Goal: Information Seeking & Learning: Learn about a topic

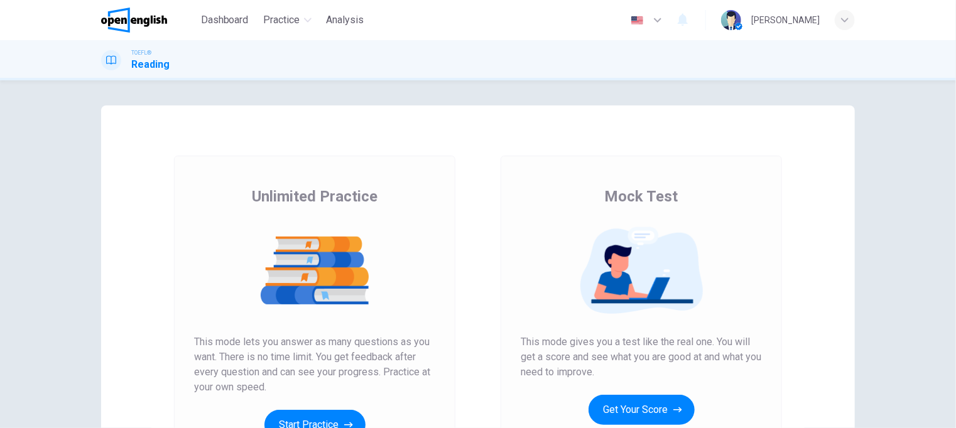
scroll to position [126, 0]
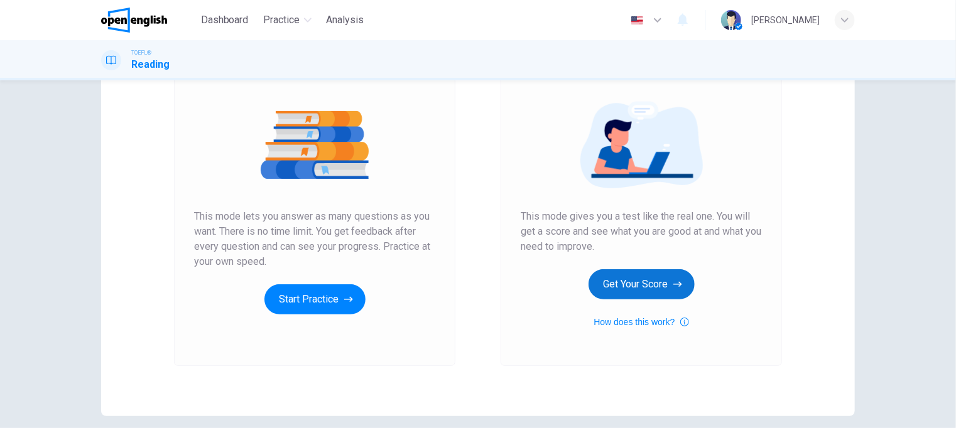
click at [654, 286] on button "Get Your Score" at bounding box center [642, 285] width 106 height 30
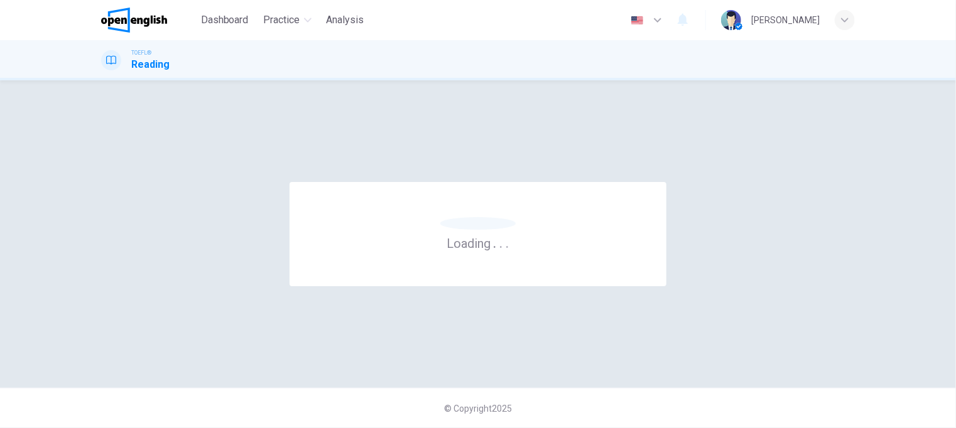
scroll to position [0, 0]
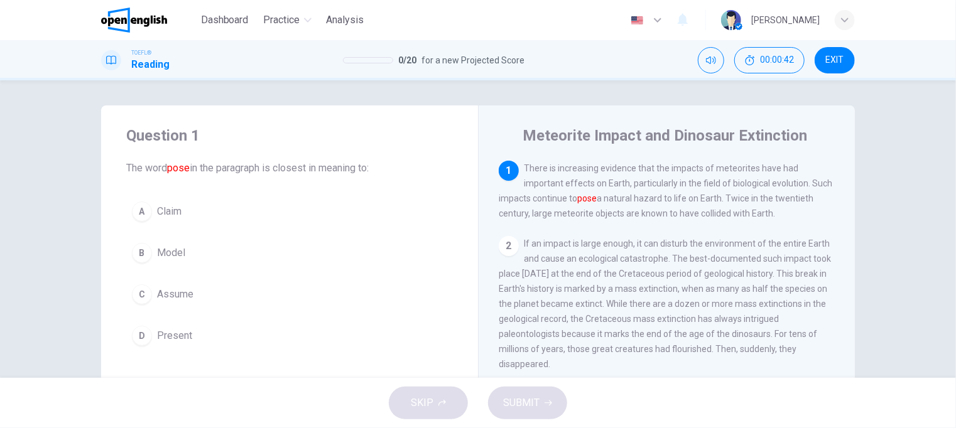
click at [165, 249] on span "Model" at bounding box center [171, 253] width 28 height 15
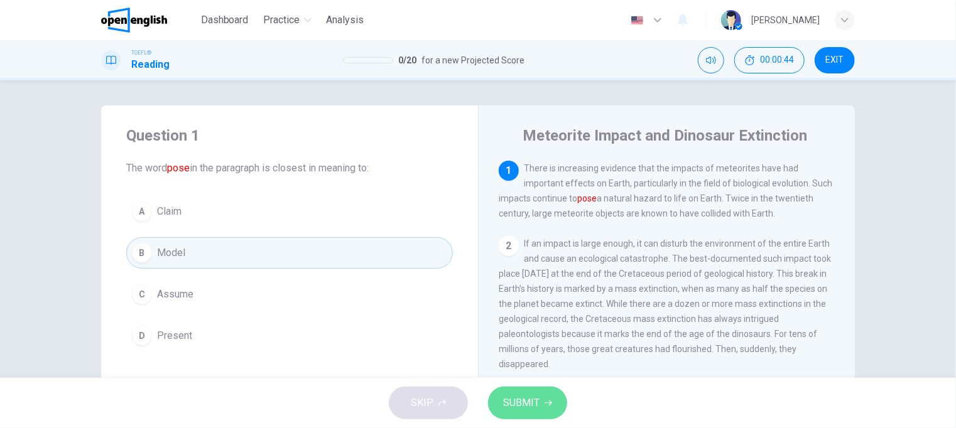
click at [511, 400] on span "SUBMIT" at bounding box center [521, 404] width 36 height 18
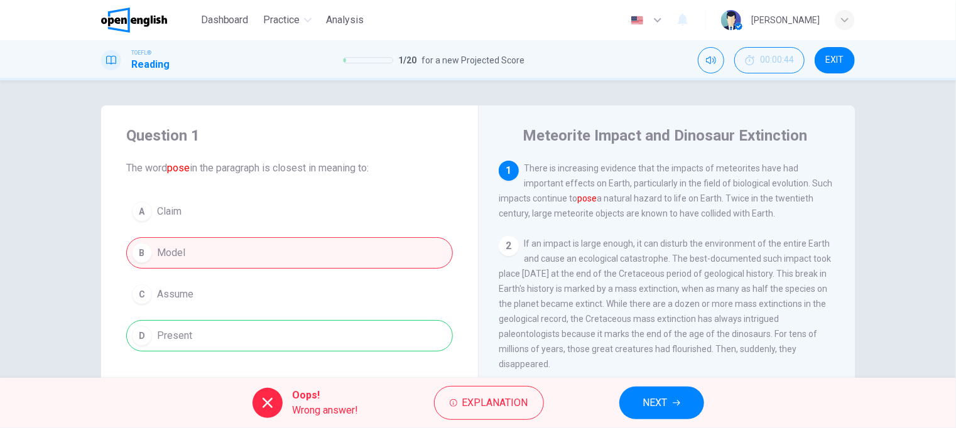
click at [658, 399] on span "NEXT" at bounding box center [655, 404] width 25 height 18
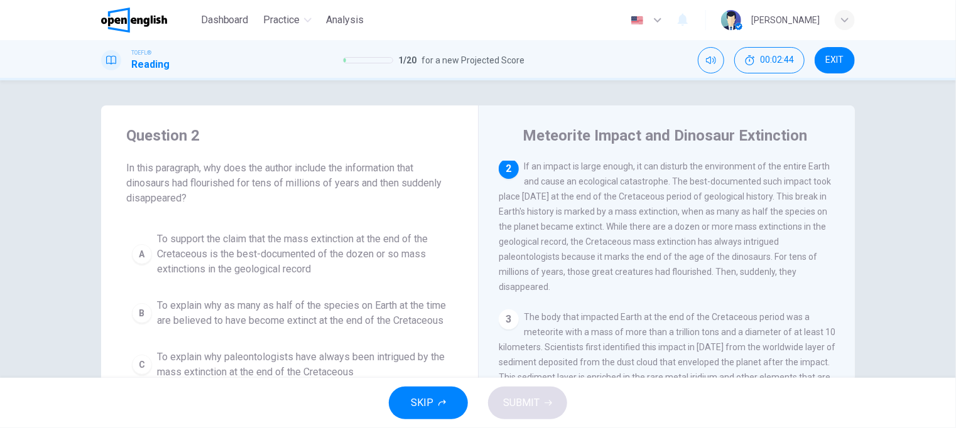
click at [272, 253] on span "To support the claim that the mass extinction at the end of the Cretaceous is t…" at bounding box center [302, 254] width 290 height 45
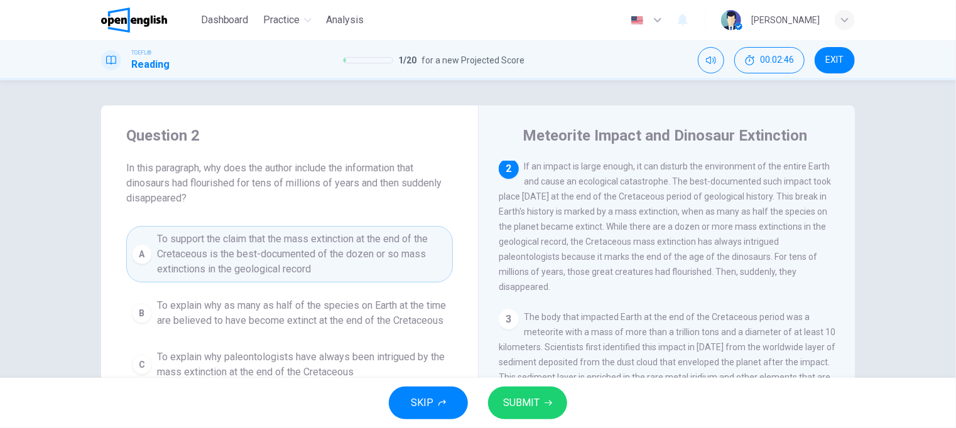
click at [523, 404] on span "SUBMIT" at bounding box center [521, 404] width 36 height 18
click at [546, 403] on icon "button" at bounding box center [549, 404] width 8 height 8
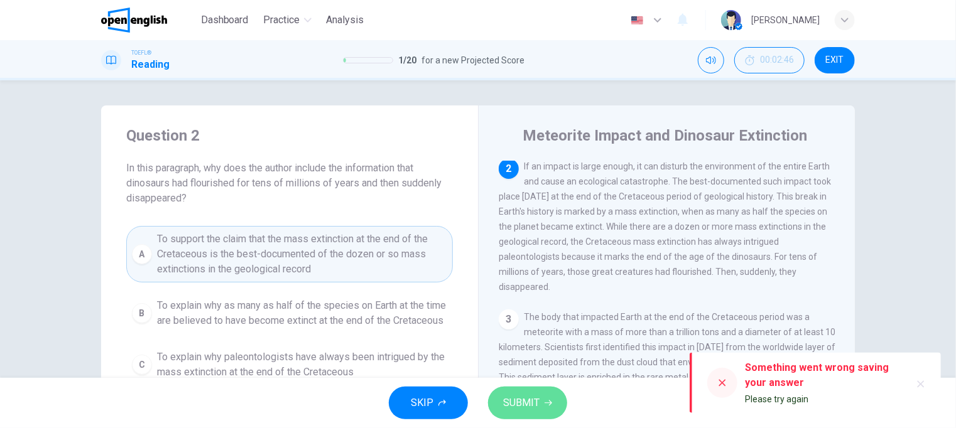
click at [532, 396] on span "SUBMIT" at bounding box center [521, 404] width 36 height 18
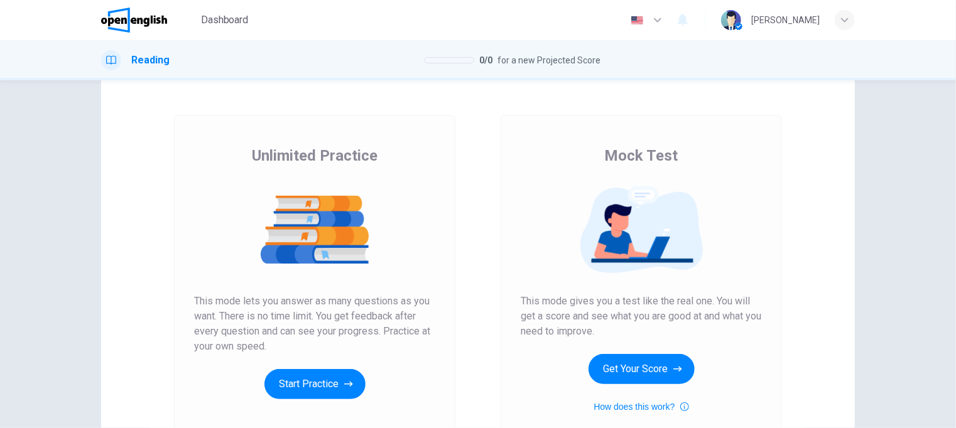
scroll to position [63, 0]
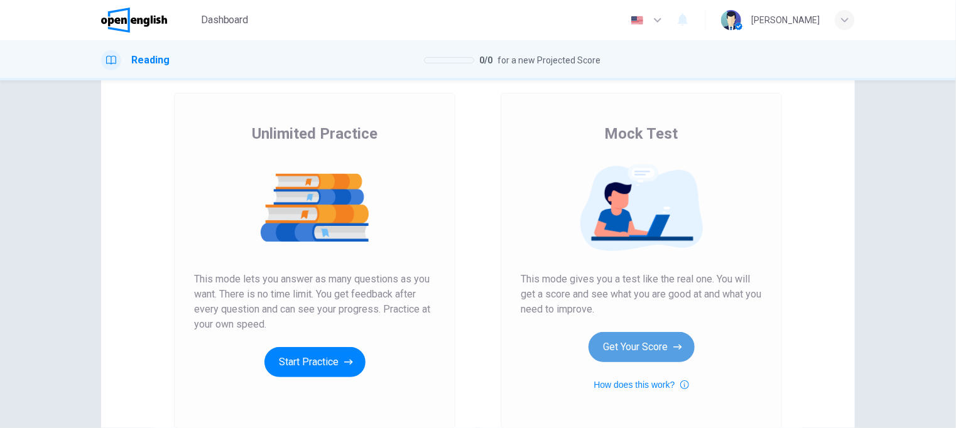
click at [635, 344] on button "Get Your Score" at bounding box center [642, 347] width 106 height 30
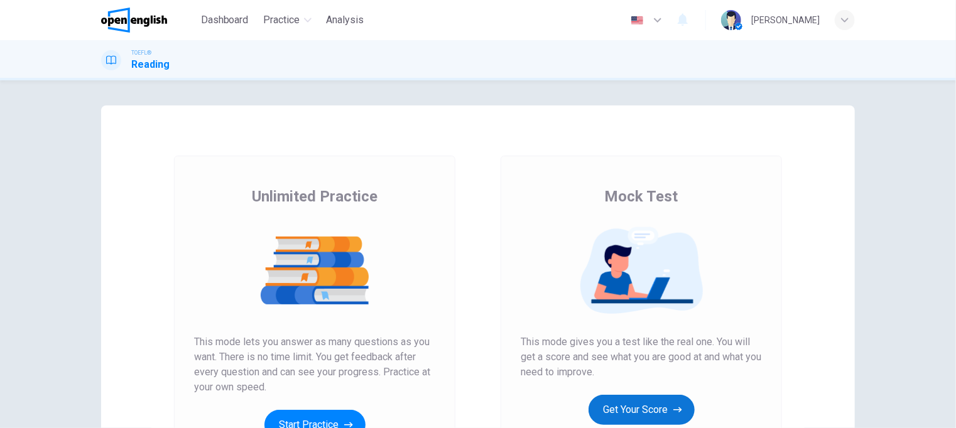
click at [633, 407] on button "Get Your Score" at bounding box center [642, 410] width 106 height 30
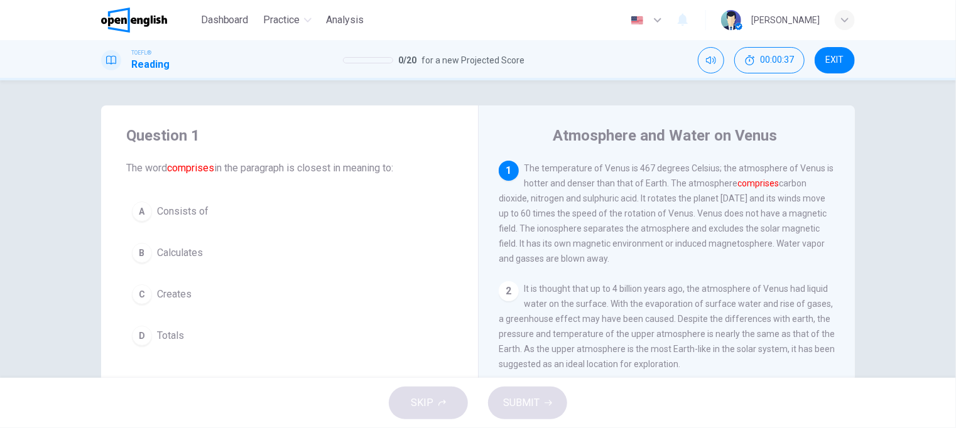
click at [173, 297] on span "Creates" at bounding box center [174, 294] width 35 height 15
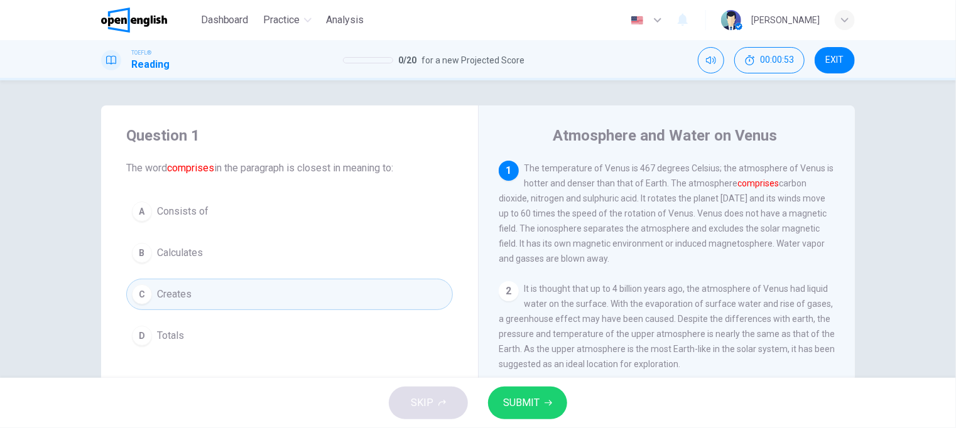
click at [186, 214] on span "Consists of" at bounding box center [183, 211] width 52 height 15
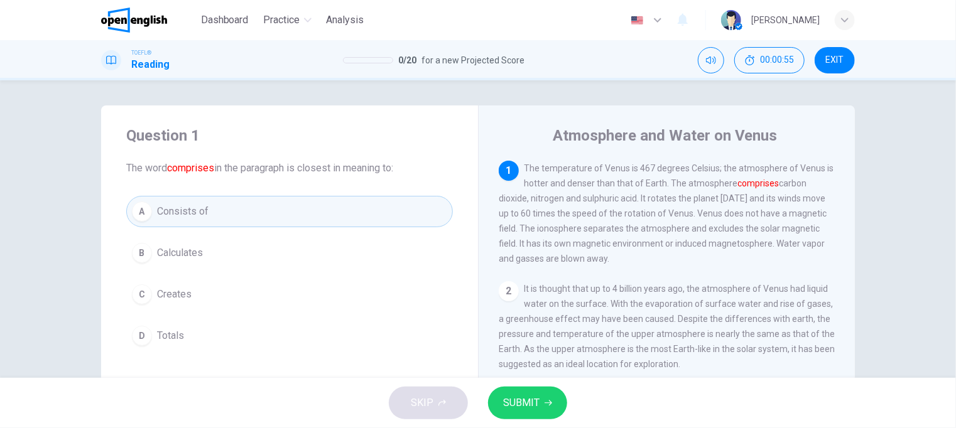
click at [551, 413] on button "SUBMIT" at bounding box center [527, 403] width 79 height 33
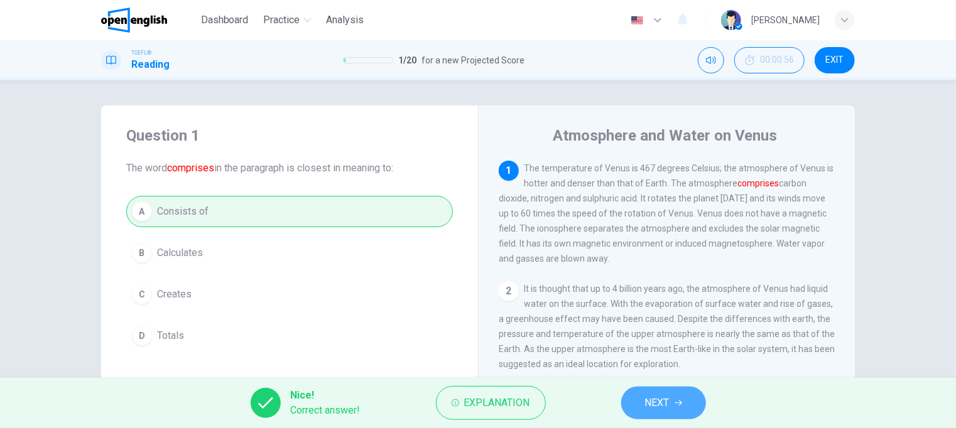
click at [651, 406] on span "NEXT" at bounding box center [657, 404] width 25 height 18
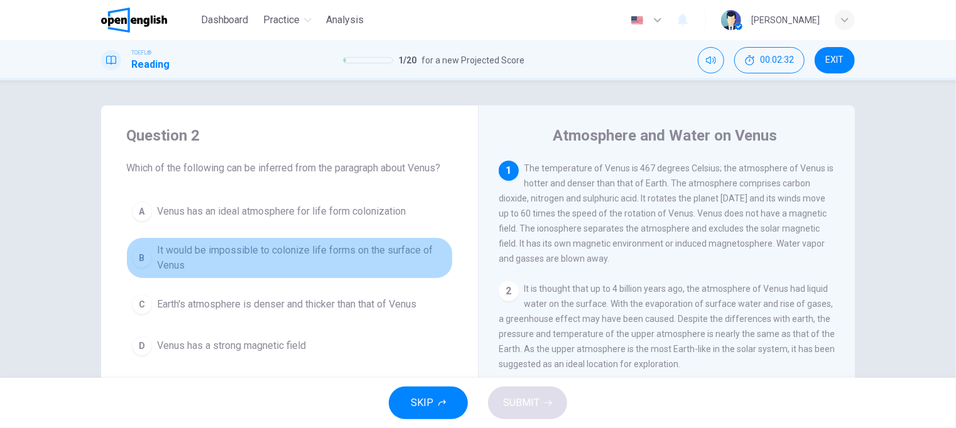
click at [302, 244] on span "It would be impossible to colonize life forms on the surface of Venus" at bounding box center [302, 258] width 290 height 30
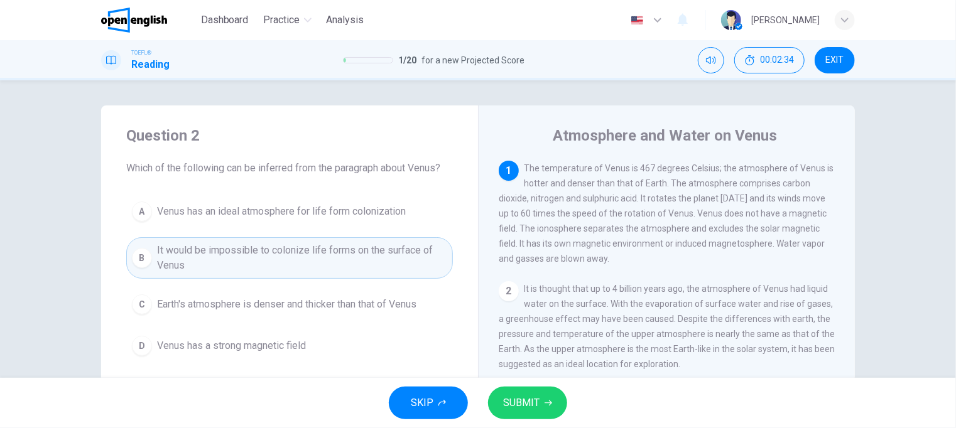
drag, startPoint x: 516, startPoint y: 401, endPoint x: 501, endPoint y: 361, distance: 43.3
click at [516, 402] on span "SUBMIT" at bounding box center [521, 404] width 36 height 18
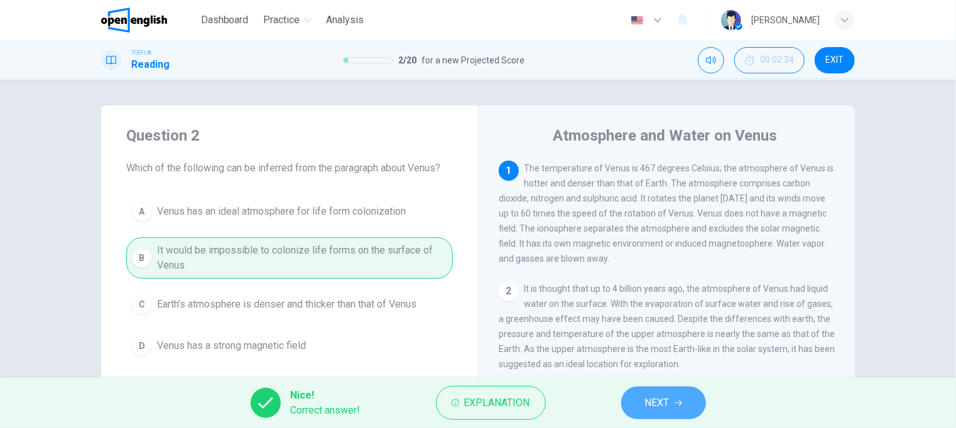
click at [654, 401] on span "NEXT" at bounding box center [657, 404] width 25 height 18
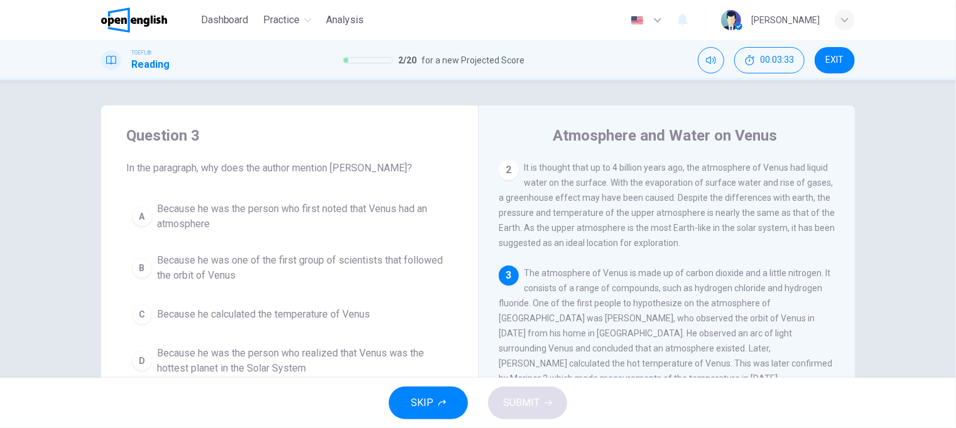
scroll to position [184, 0]
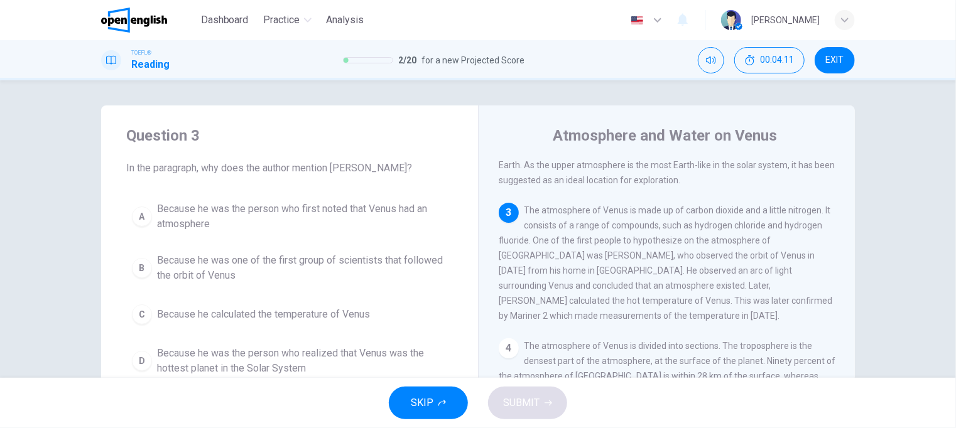
click at [280, 203] on span "Because he was the person who first noted that Venus had an atmosphere" at bounding box center [302, 217] width 290 height 30
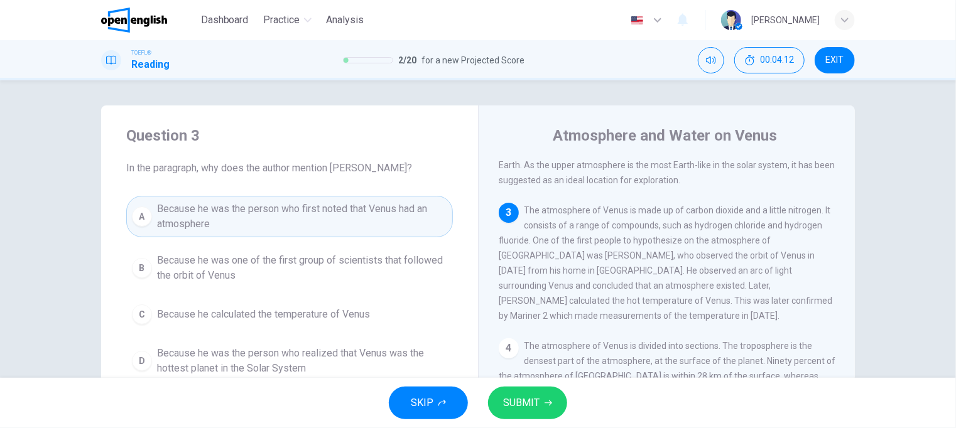
click at [547, 409] on button "SUBMIT" at bounding box center [527, 403] width 79 height 33
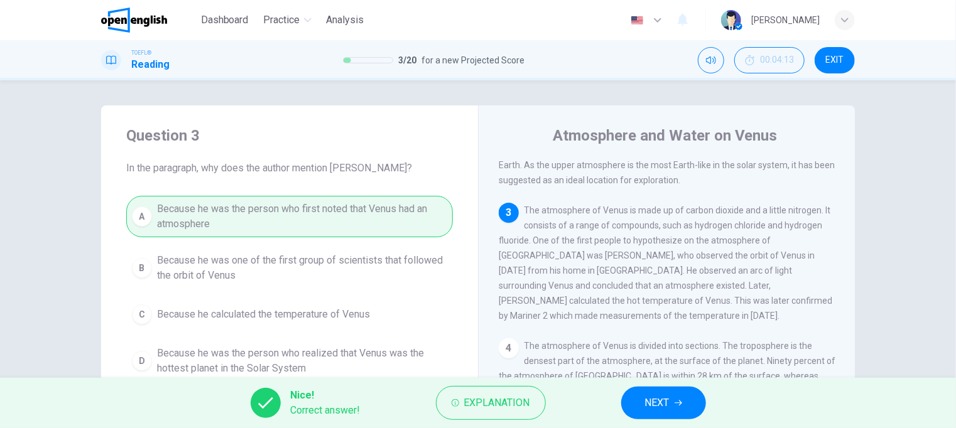
drag, startPoint x: 666, startPoint y: 404, endPoint x: 605, endPoint y: 344, distance: 85.3
click at [666, 405] on span "NEXT" at bounding box center [657, 404] width 25 height 18
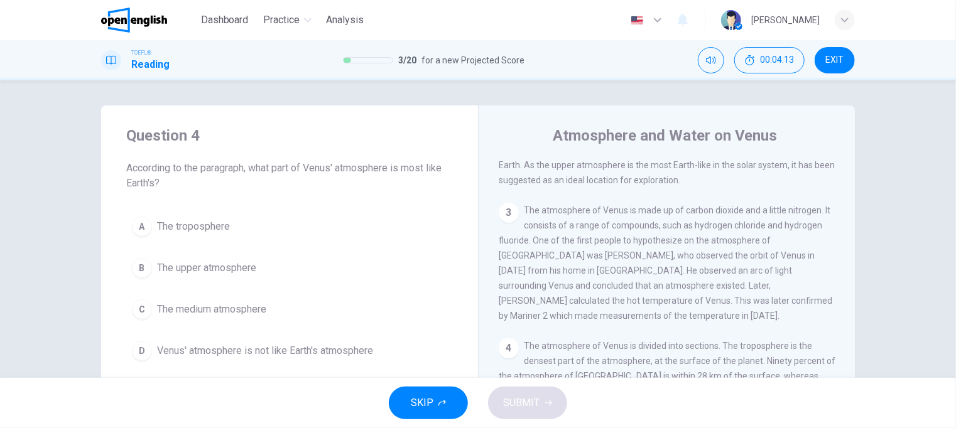
scroll to position [124, 0]
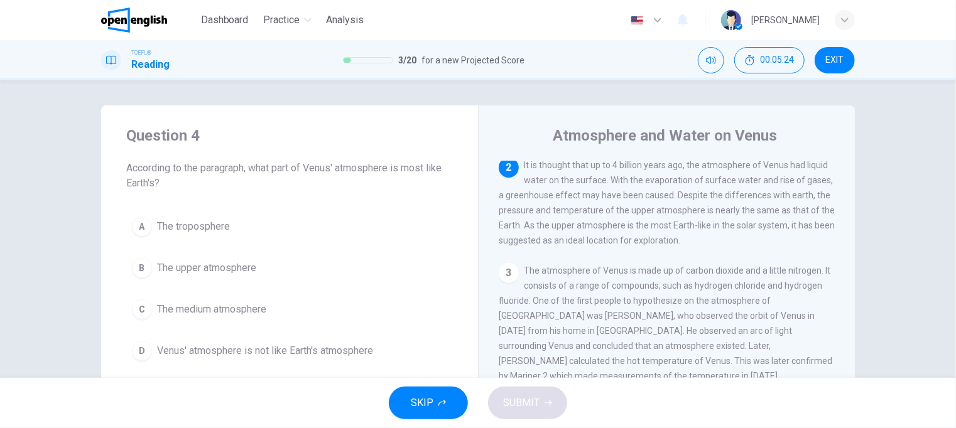
click at [207, 299] on button "C The medium atmosphere" at bounding box center [289, 309] width 327 height 31
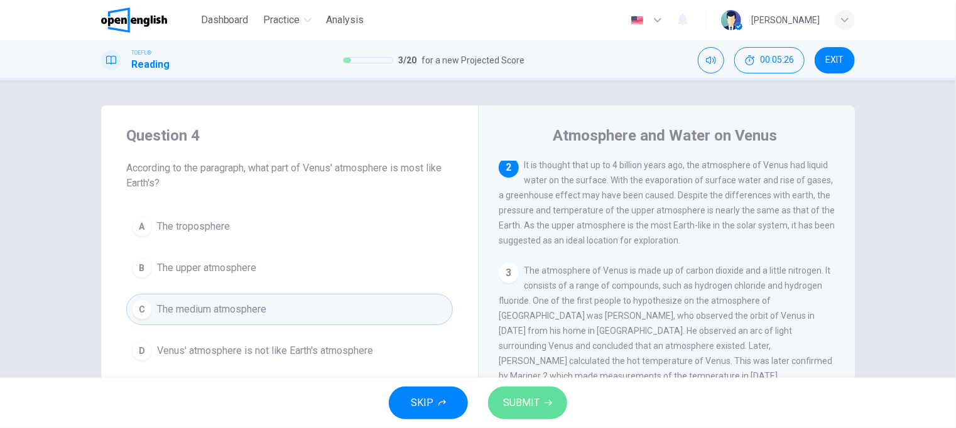
click at [522, 399] on span "SUBMIT" at bounding box center [521, 404] width 36 height 18
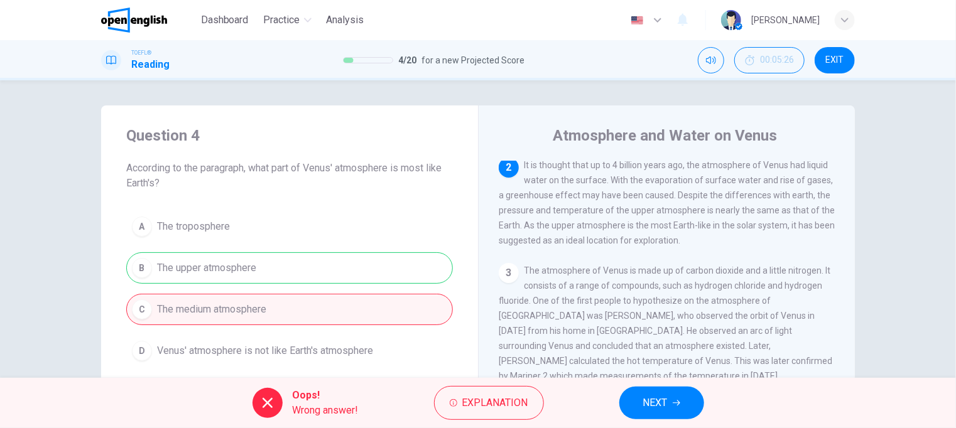
click at [662, 399] on span "NEXT" at bounding box center [655, 404] width 25 height 18
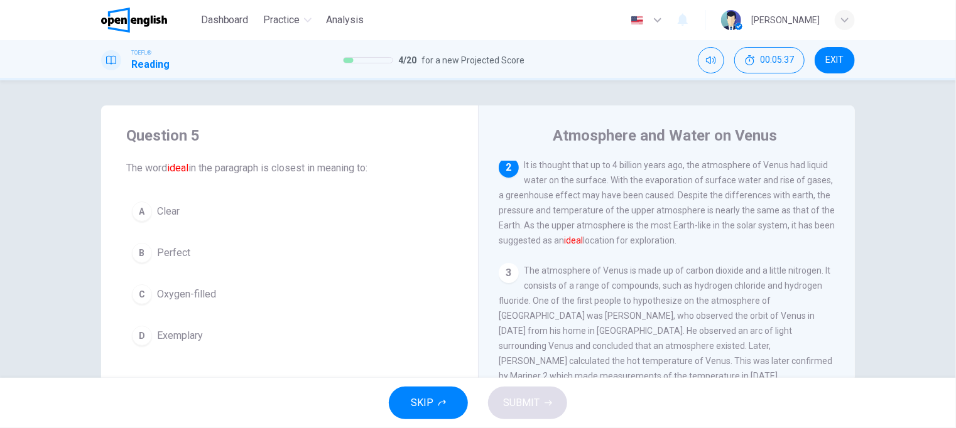
click at [150, 258] on button "B Perfect" at bounding box center [289, 252] width 327 height 31
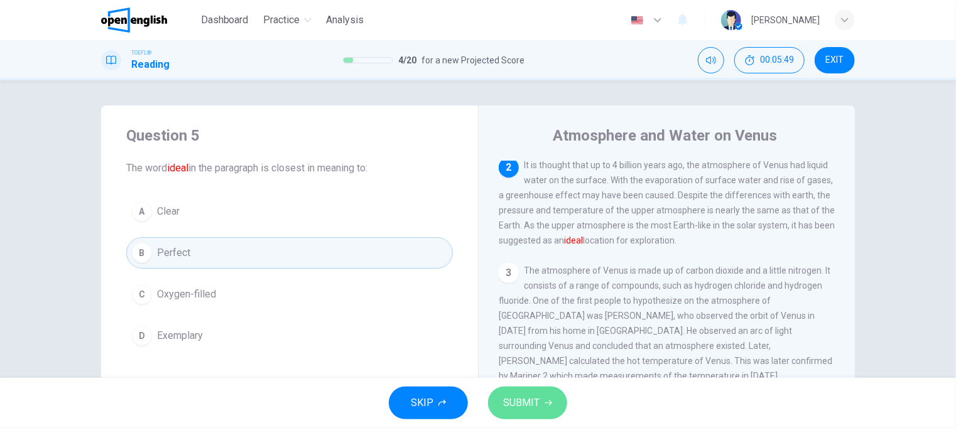
click at [538, 407] on span "SUBMIT" at bounding box center [521, 404] width 36 height 18
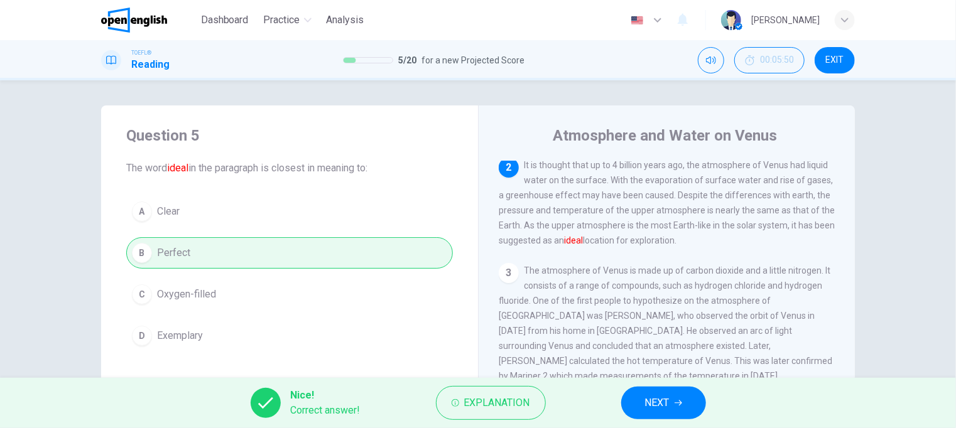
click at [657, 404] on span "NEXT" at bounding box center [657, 404] width 25 height 18
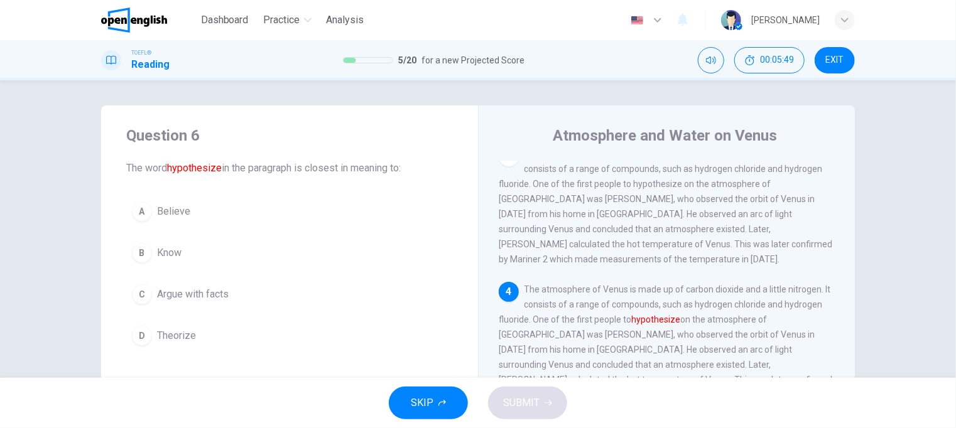
scroll to position [261, 0]
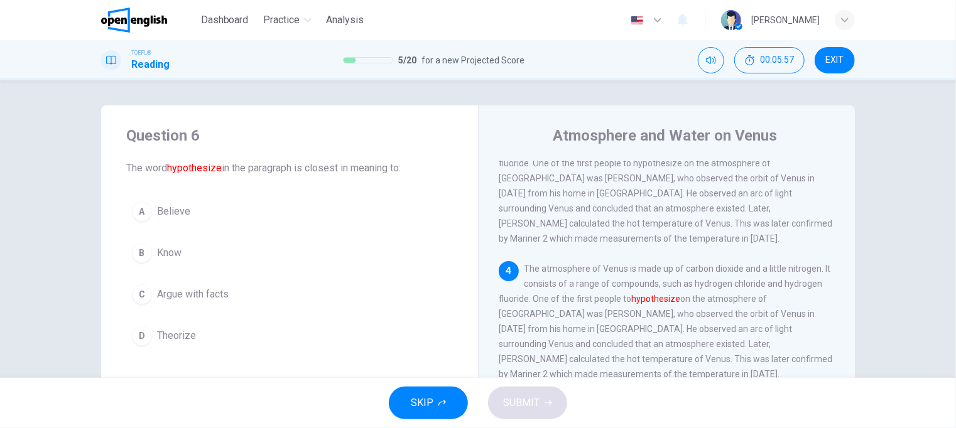
click at [168, 334] on span "Theorize" at bounding box center [176, 336] width 39 height 15
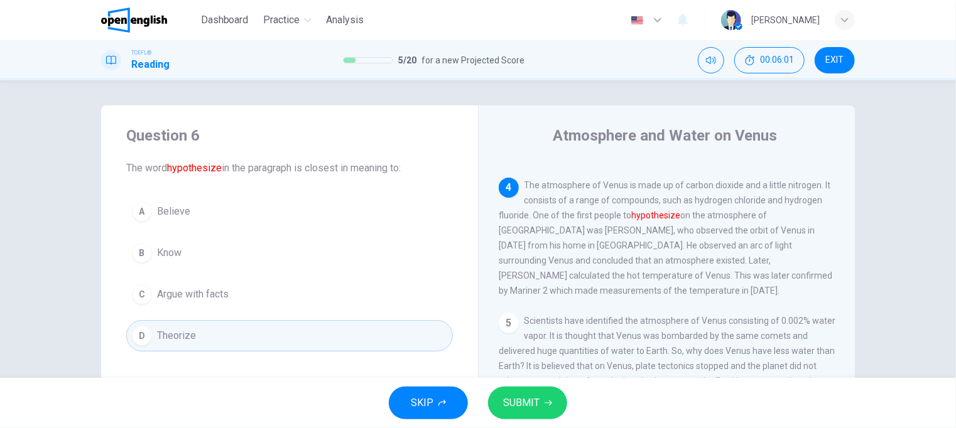
scroll to position [324, 0]
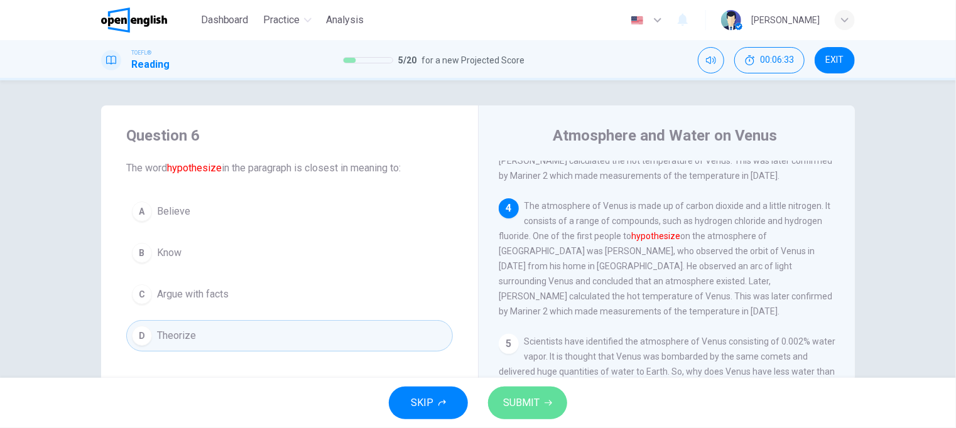
click at [531, 406] on span "SUBMIT" at bounding box center [521, 404] width 36 height 18
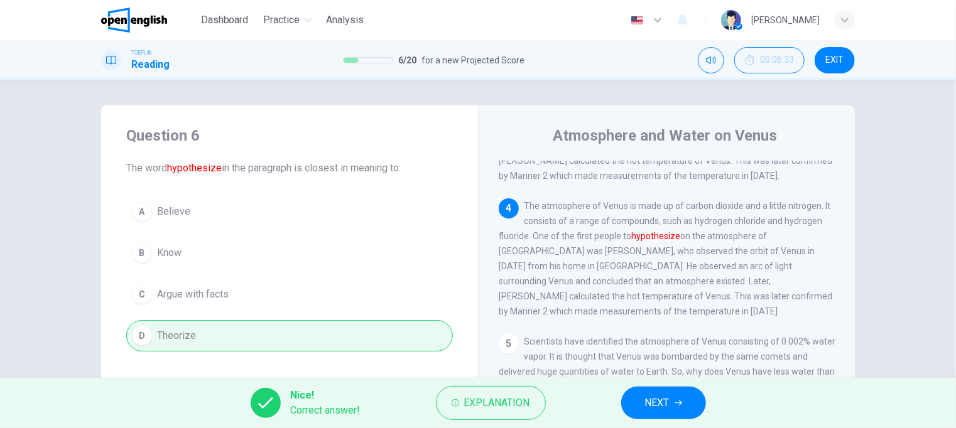
click at [664, 401] on span "NEXT" at bounding box center [657, 404] width 25 height 18
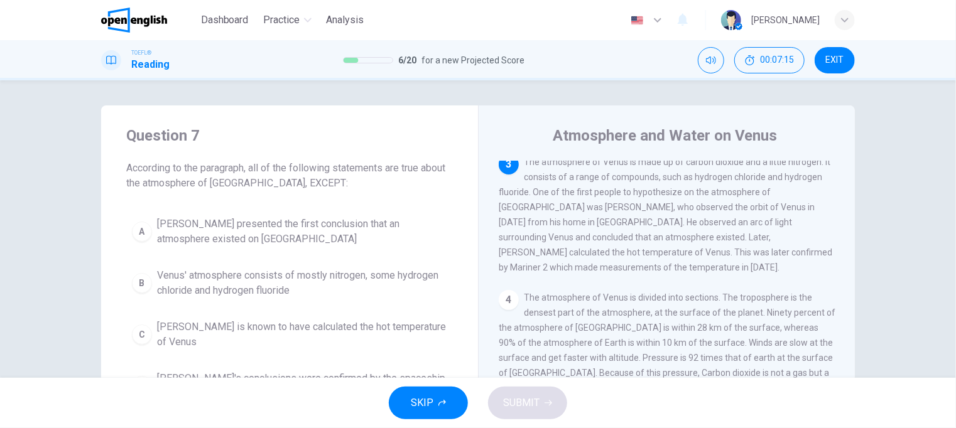
scroll to position [63, 0]
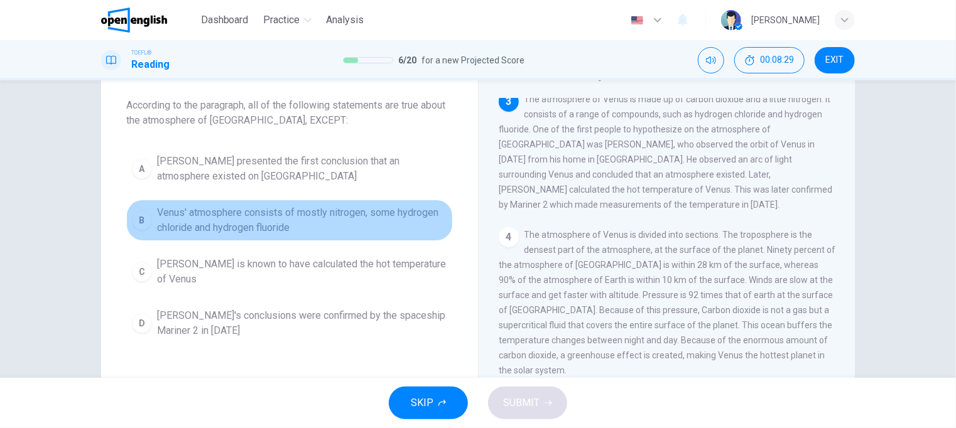
click at [277, 216] on span "Venus' atmosphere consists of mostly nitrogen, some hydrogen chloride and hydro…" at bounding box center [302, 220] width 290 height 30
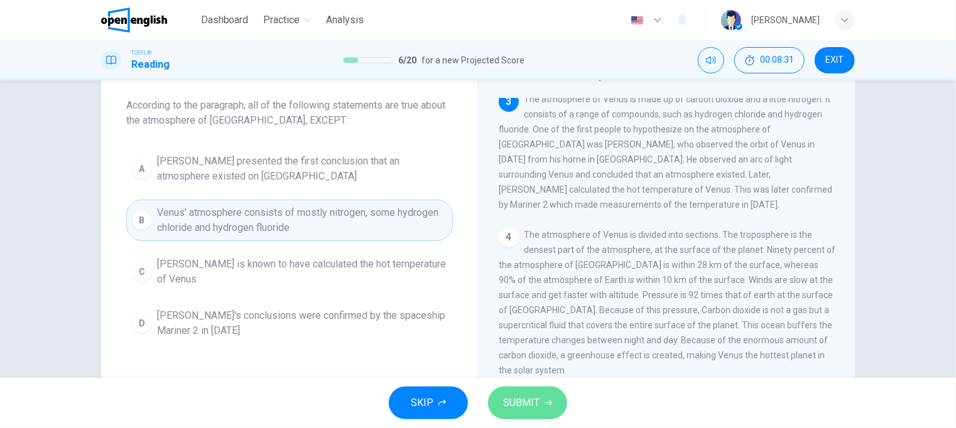
click at [536, 404] on span "SUBMIT" at bounding box center [521, 404] width 36 height 18
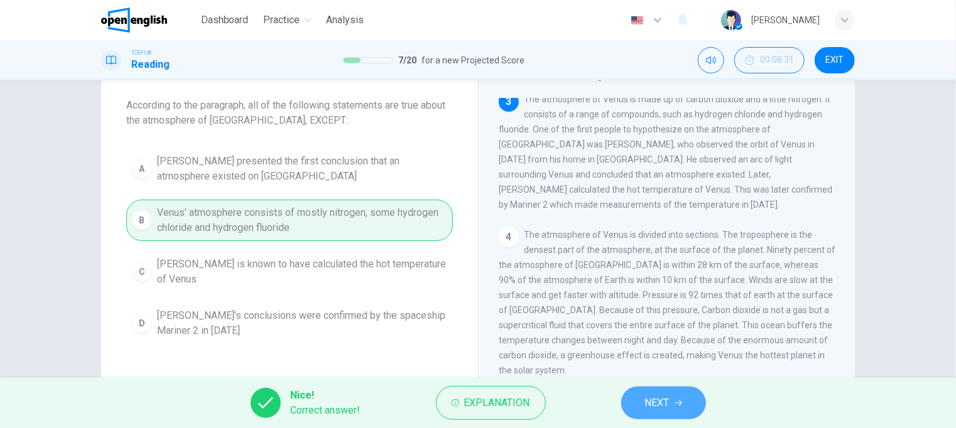
click at [672, 407] on button "NEXT" at bounding box center [663, 403] width 85 height 33
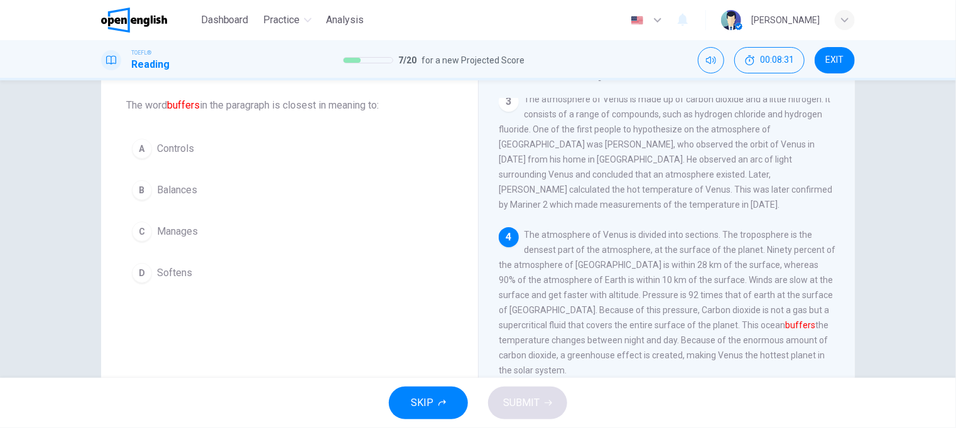
scroll to position [292, 0]
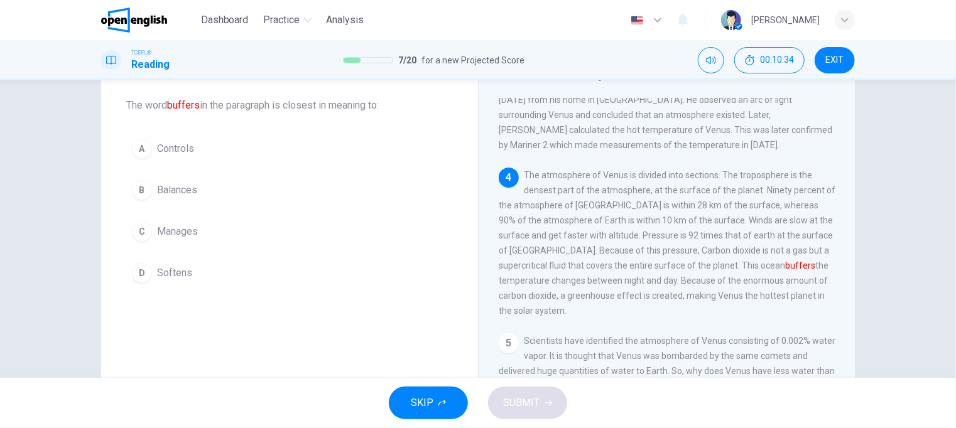
click at [161, 148] on span "Controls" at bounding box center [175, 148] width 37 height 15
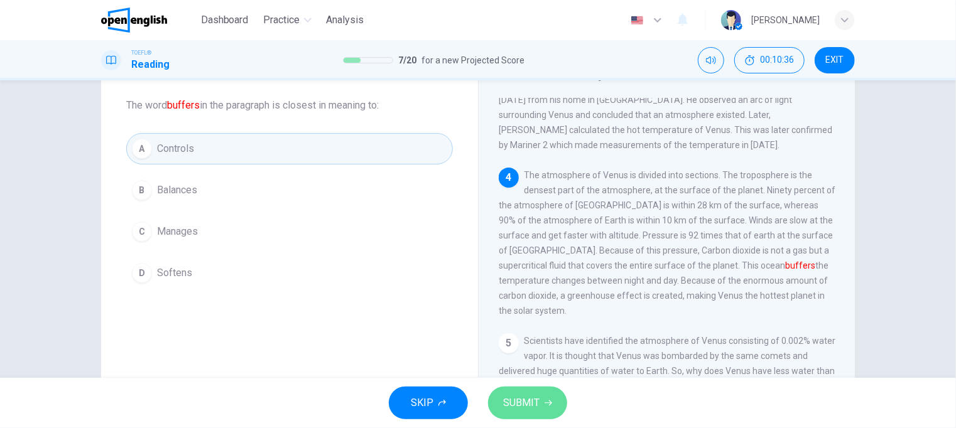
click at [548, 404] on icon "button" at bounding box center [549, 404] width 8 height 8
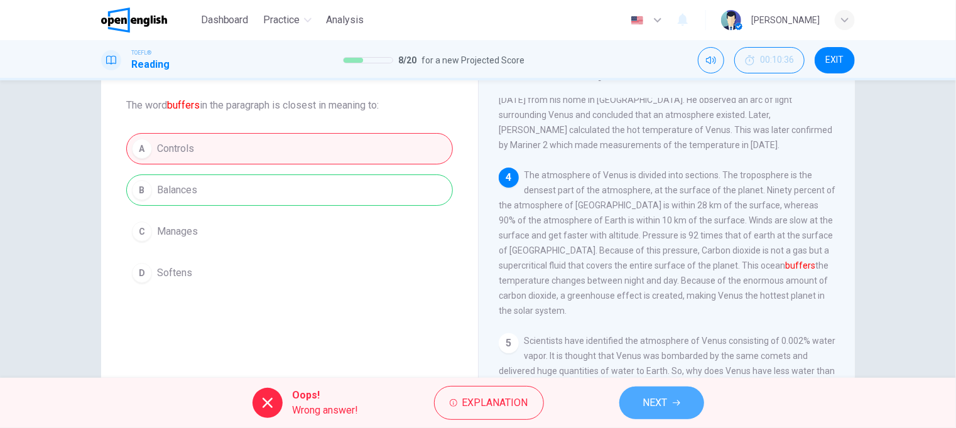
click at [687, 410] on button "NEXT" at bounding box center [661, 403] width 85 height 33
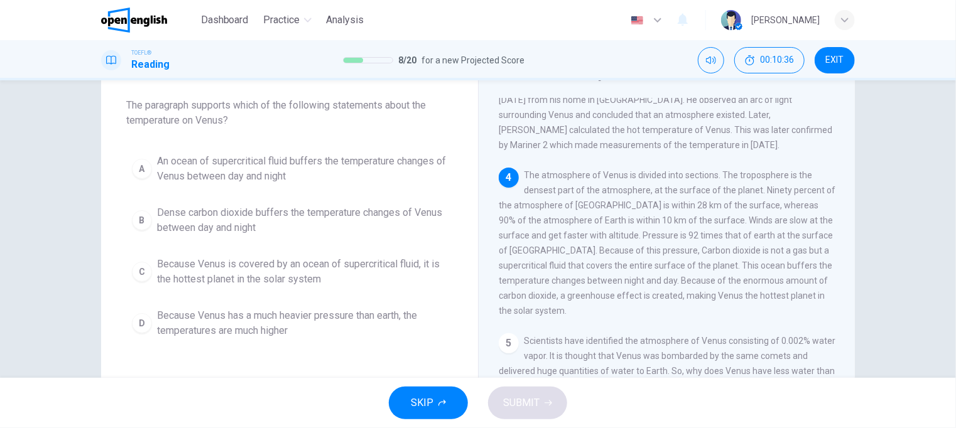
scroll to position [372, 0]
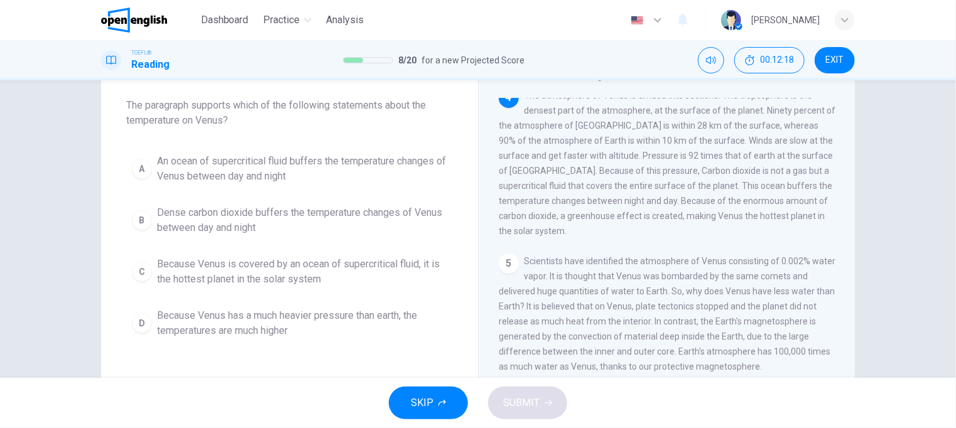
click at [286, 322] on span "Because Venus has a much heavier pressure than earth, the temperatures are much…" at bounding box center [302, 323] width 290 height 30
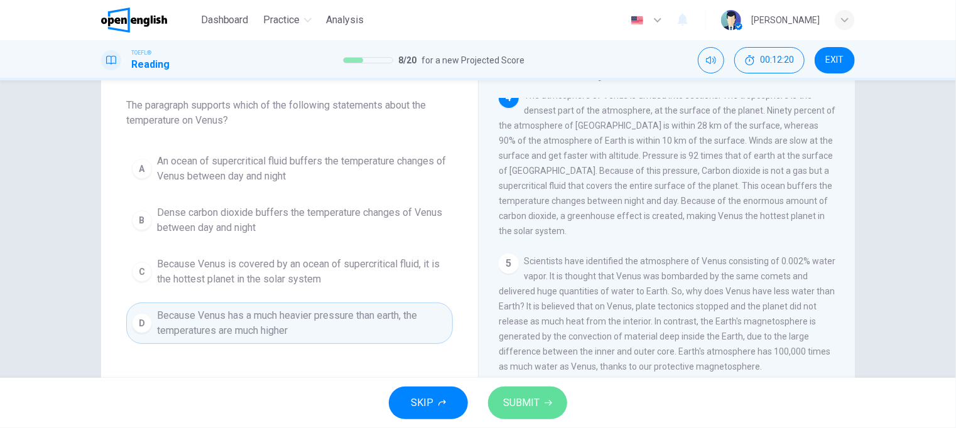
drag, startPoint x: 535, startPoint y: 415, endPoint x: 528, endPoint y: 393, distance: 22.7
click at [536, 415] on button "SUBMIT" at bounding box center [527, 403] width 79 height 33
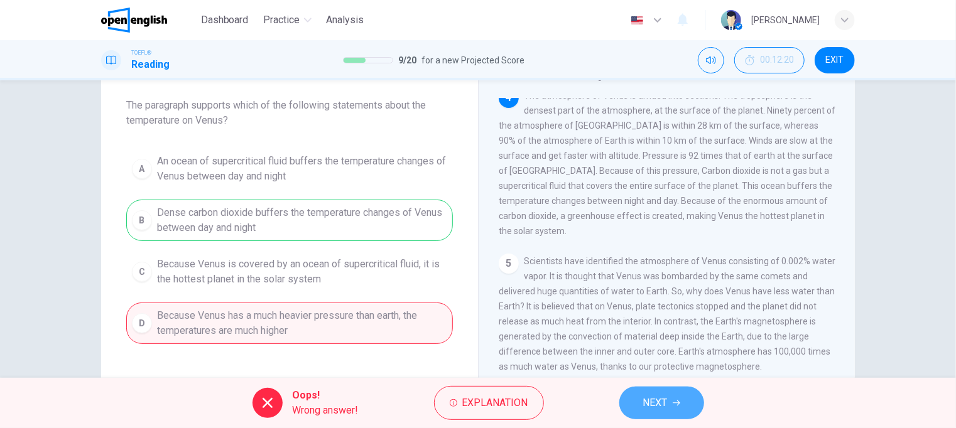
click at [677, 408] on button "NEXT" at bounding box center [661, 403] width 85 height 33
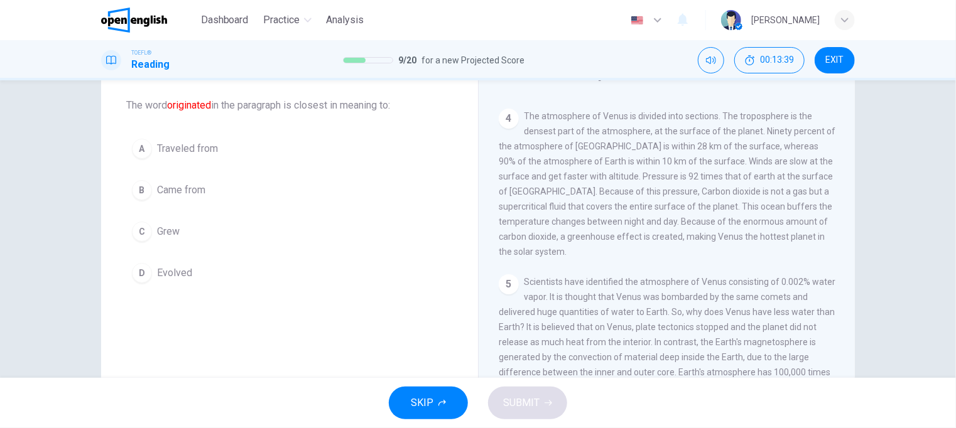
scroll to position [126, 0]
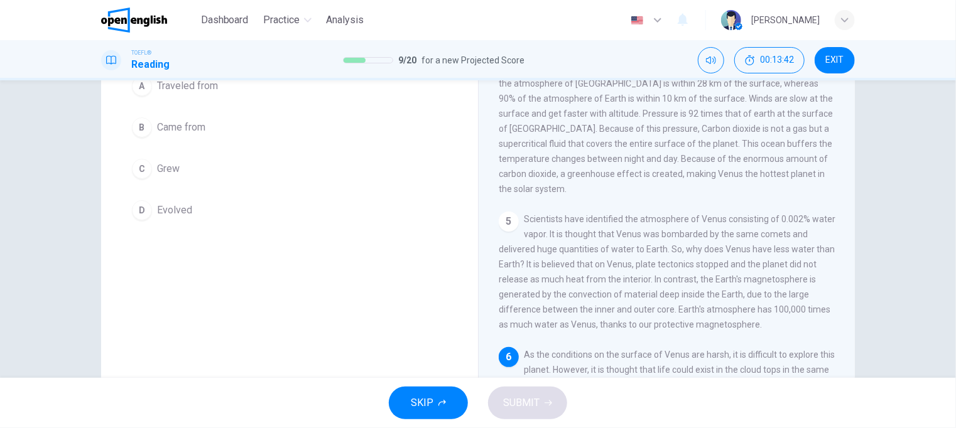
click at [178, 127] on span "Came from" at bounding box center [181, 127] width 48 height 15
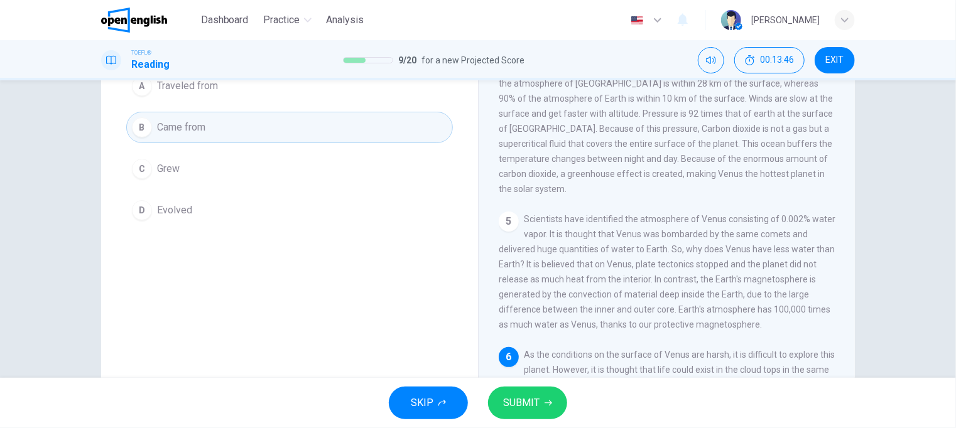
click at [526, 406] on span "SUBMIT" at bounding box center [521, 404] width 36 height 18
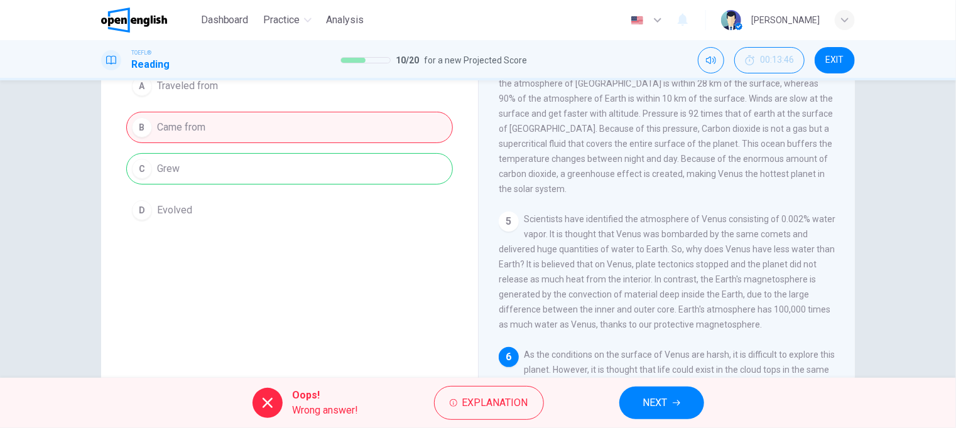
drag, startPoint x: 667, startPoint y: 400, endPoint x: 643, endPoint y: 381, distance: 29.9
click at [666, 400] on span "NEXT" at bounding box center [655, 404] width 25 height 18
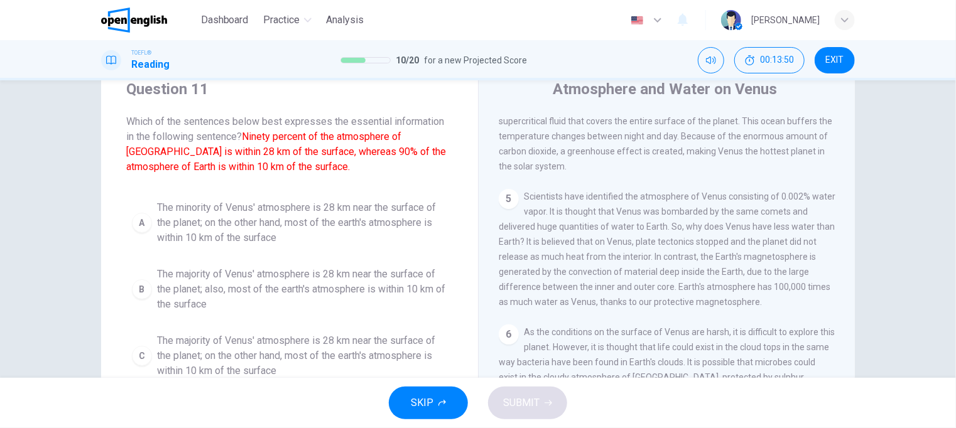
scroll to position [63, 0]
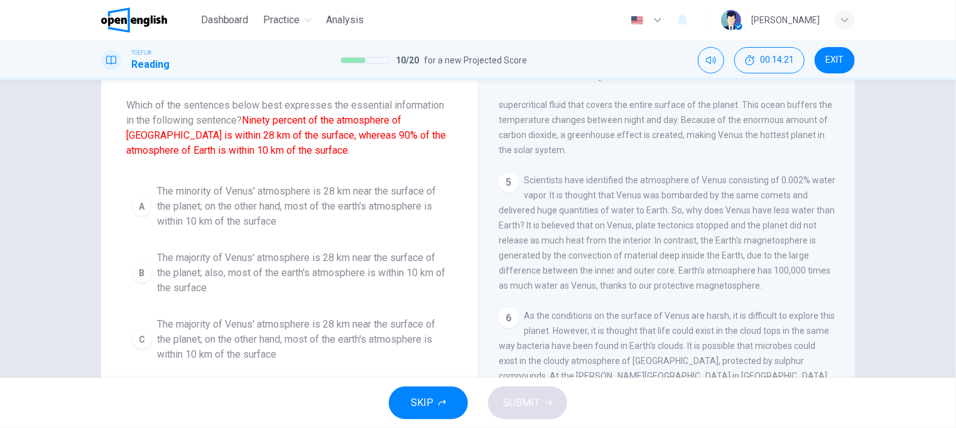
click at [277, 259] on span "The majority of Venus' atmosphere is 28 km near the surface of the planet; also…" at bounding box center [302, 273] width 290 height 45
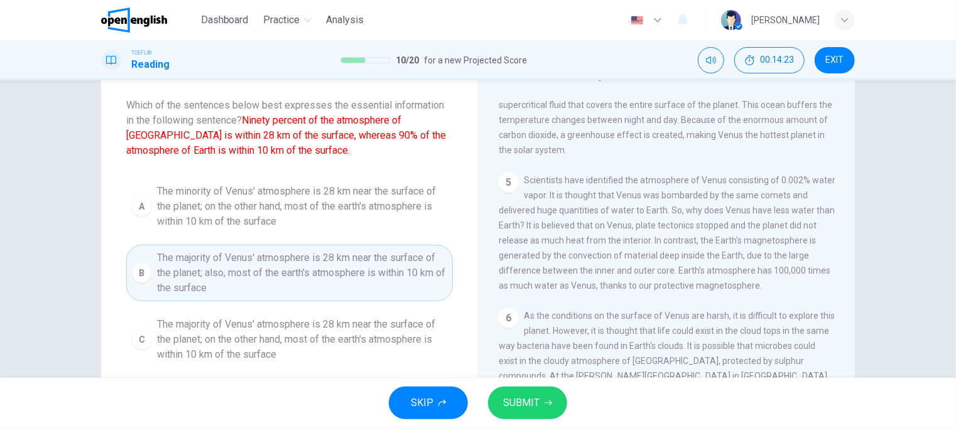
click at [549, 401] on icon "button" at bounding box center [549, 404] width 8 height 8
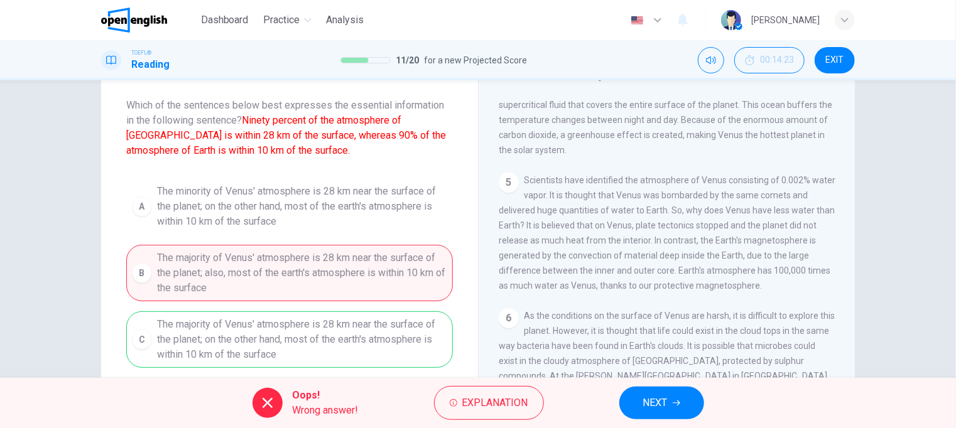
drag, startPoint x: 663, startPoint y: 397, endPoint x: 655, endPoint y: 388, distance: 12.5
click at [664, 397] on span "NEXT" at bounding box center [655, 404] width 25 height 18
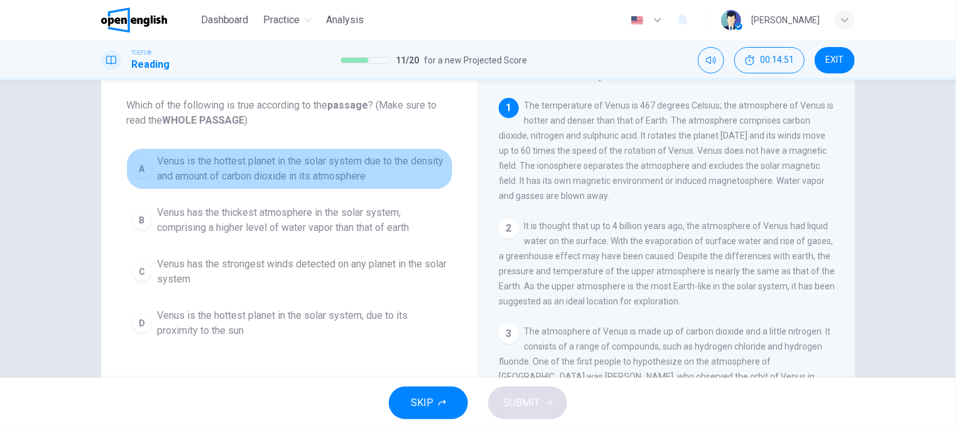
click at [275, 169] on span "Venus is the hottest planet in the solar system due to the density and amount o…" at bounding box center [302, 169] width 290 height 30
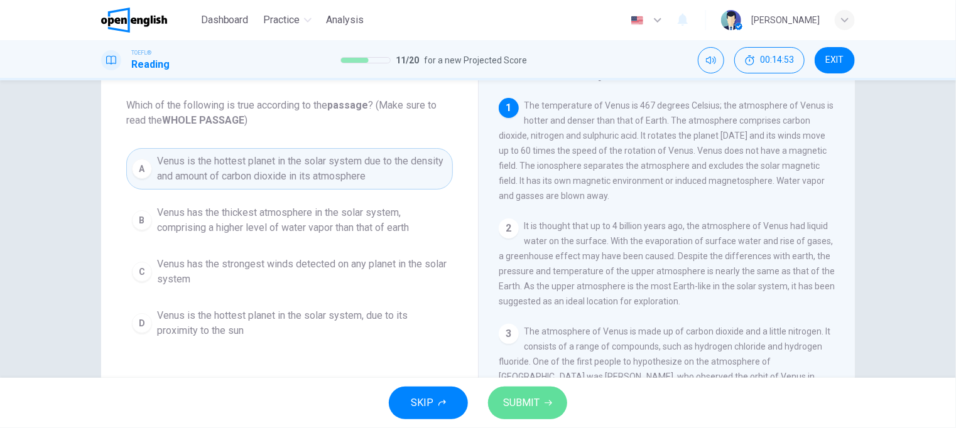
click at [550, 403] on icon "button" at bounding box center [549, 404] width 8 height 6
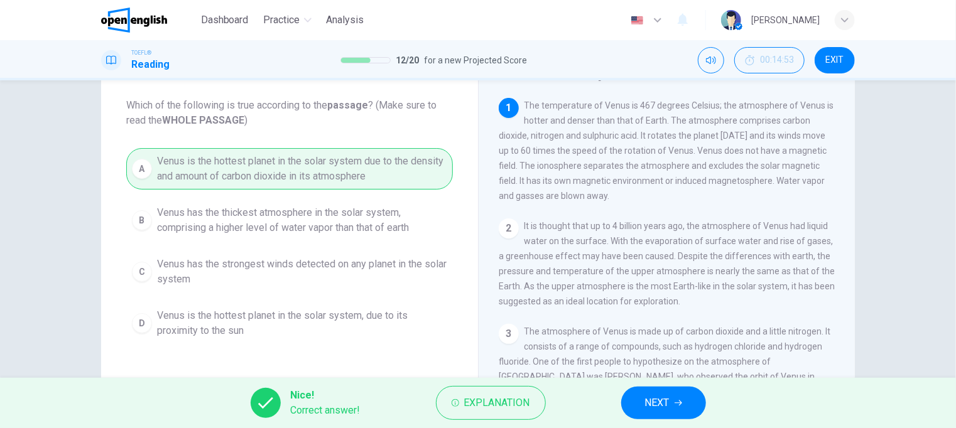
click at [660, 400] on span "NEXT" at bounding box center [657, 404] width 25 height 18
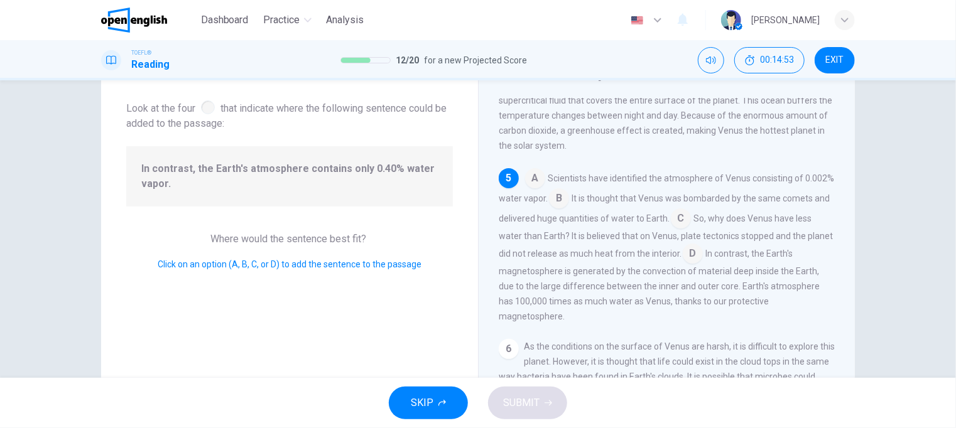
scroll to position [463, 0]
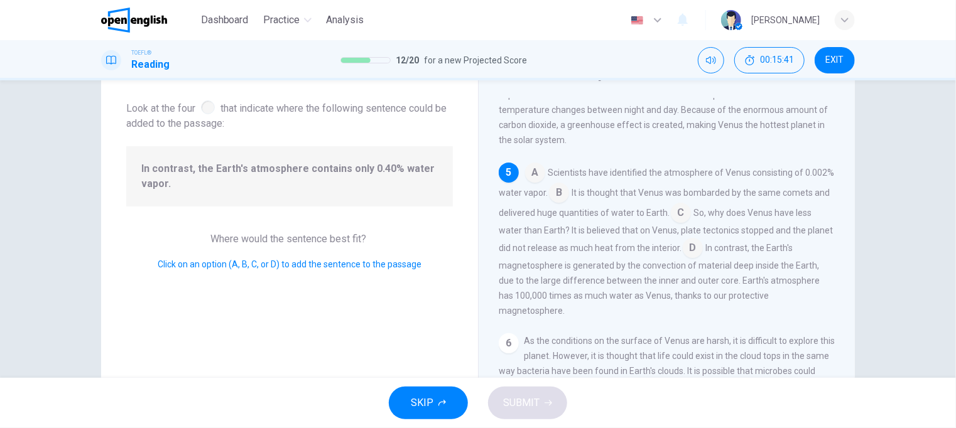
click at [703, 259] on input at bounding box center [693, 249] width 20 height 20
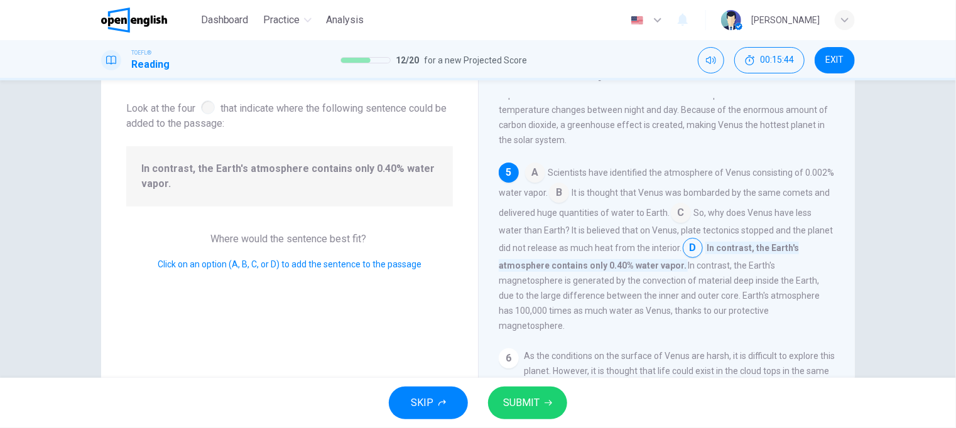
click at [523, 398] on span "SUBMIT" at bounding box center [521, 404] width 36 height 18
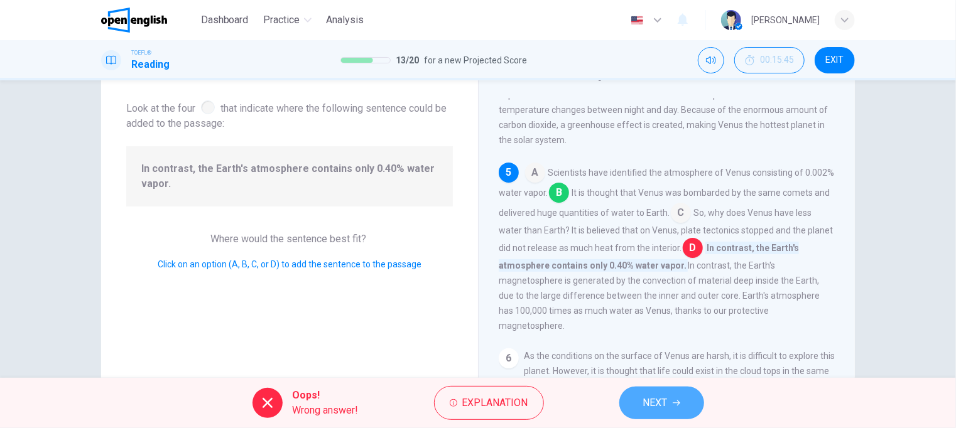
click at [685, 412] on button "NEXT" at bounding box center [661, 403] width 85 height 33
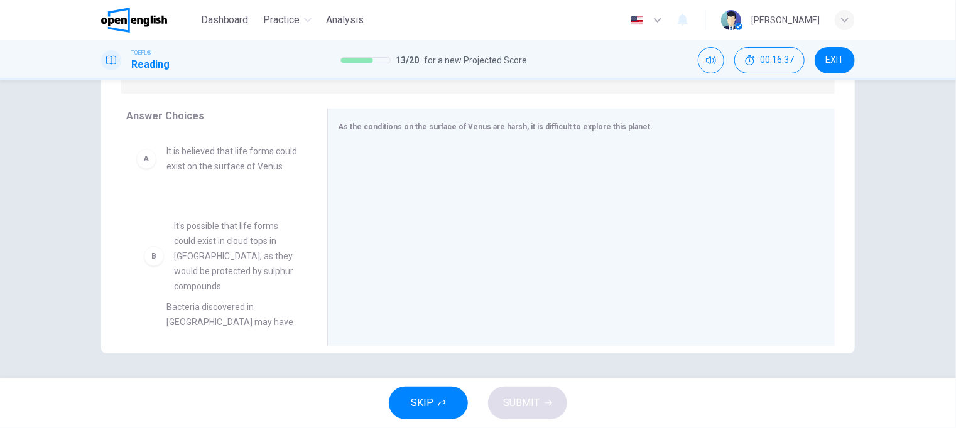
scroll to position [0, 0]
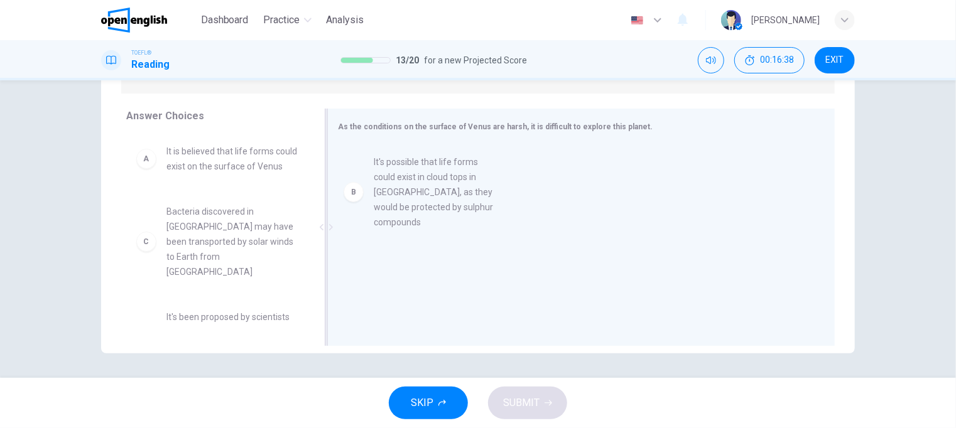
drag, startPoint x: 206, startPoint y: 293, endPoint x: 420, endPoint y: 229, distance: 223.0
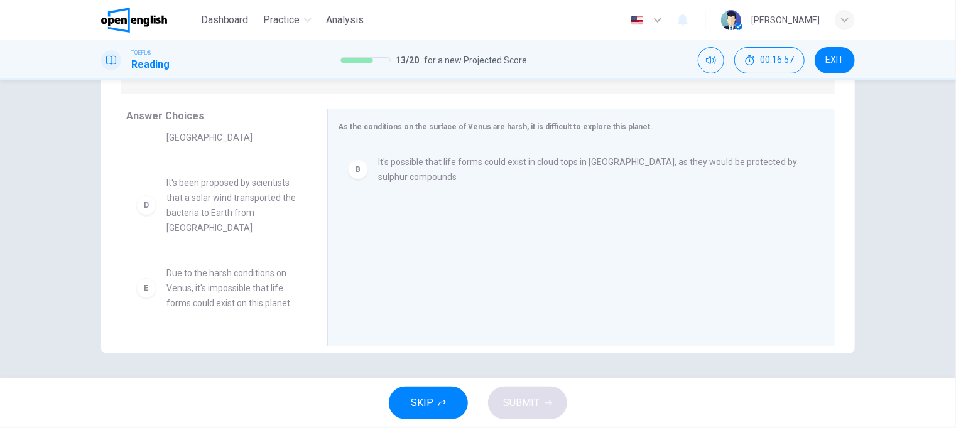
scroll to position [188, 0]
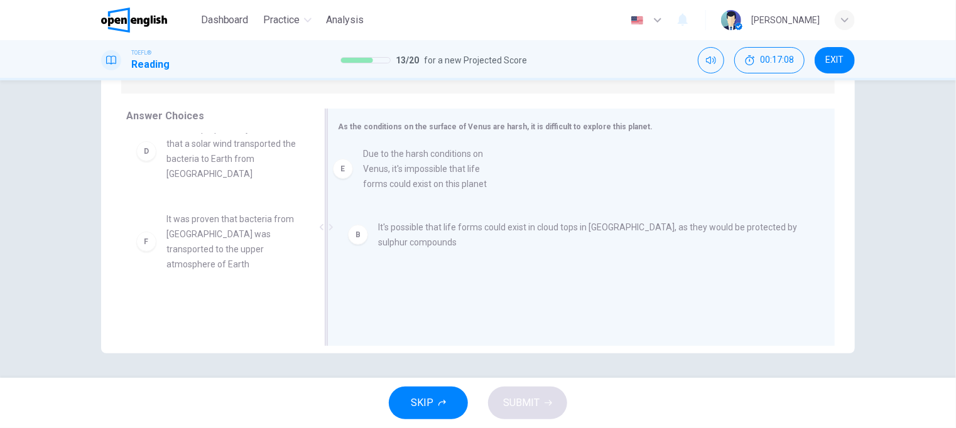
drag, startPoint x: 253, startPoint y: 239, endPoint x: 457, endPoint y: 174, distance: 214.4
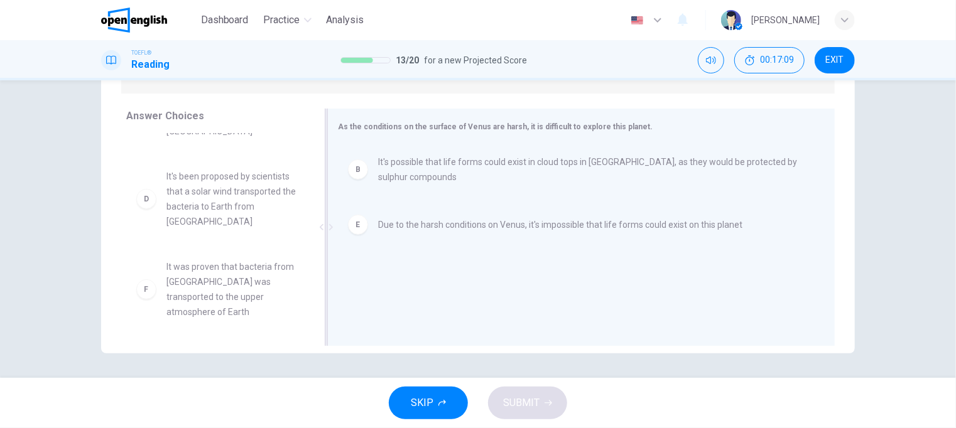
scroll to position [128, 0]
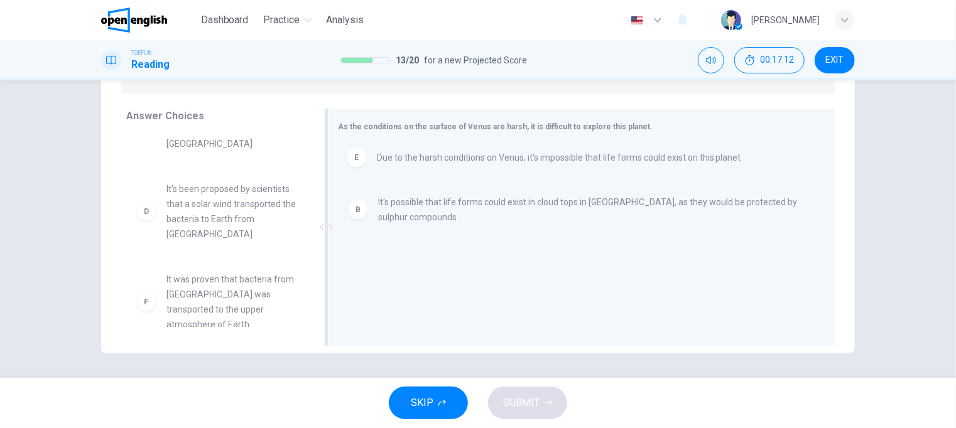
drag, startPoint x: 451, startPoint y: 228, endPoint x: 453, endPoint y: 158, distance: 70.4
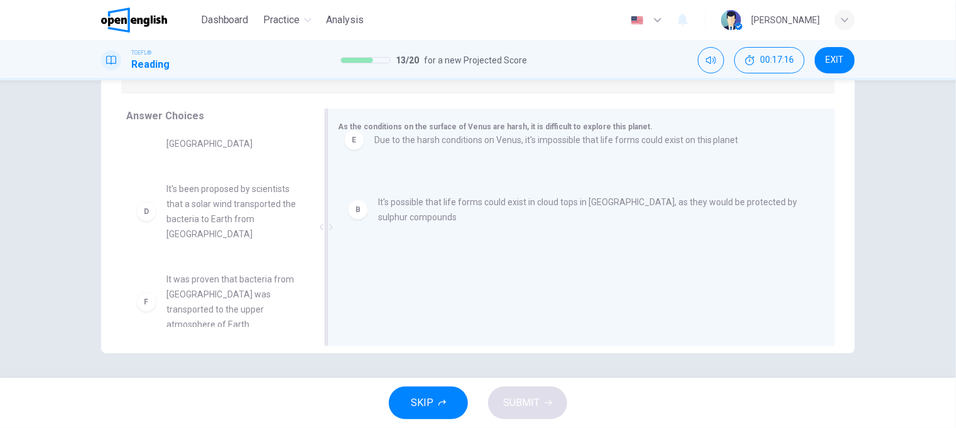
drag, startPoint x: 405, startPoint y: 231, endPoint x: 404, endPoint y: 140, distance: 90.5
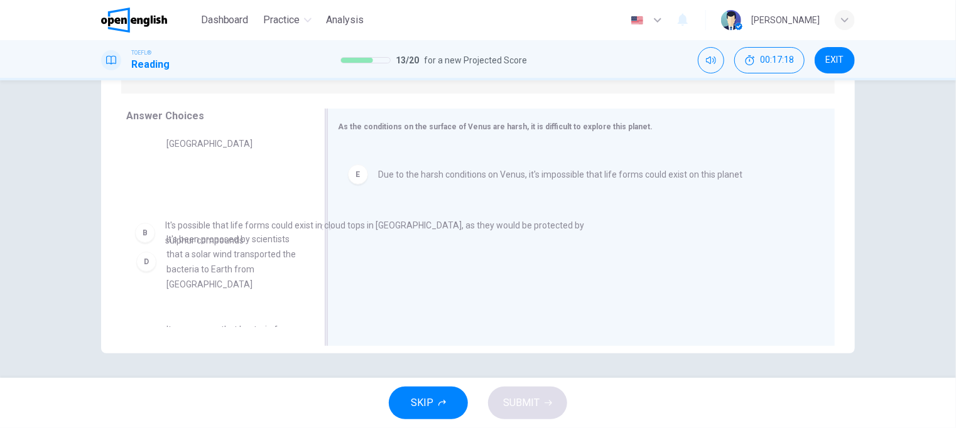
drag, startPoint x: 419, startPoint y: 160, endPoint x: 203, endPoint y: 226, distance: 226.0
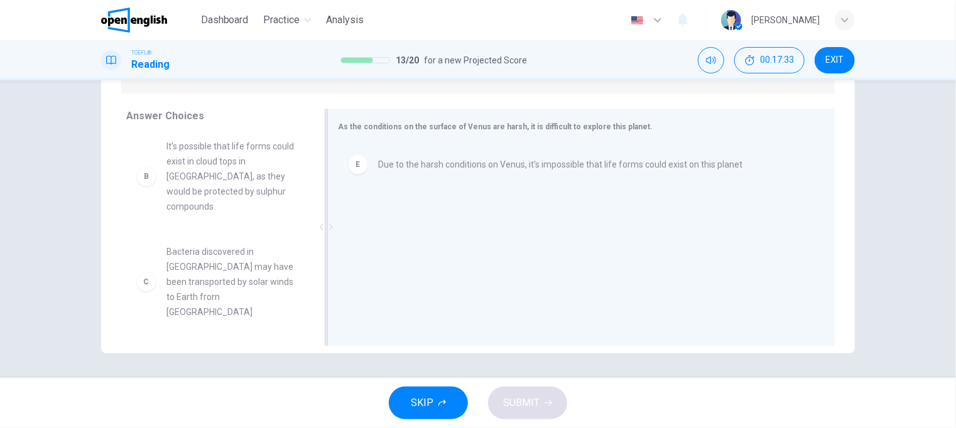
scroll to position [0, 0]
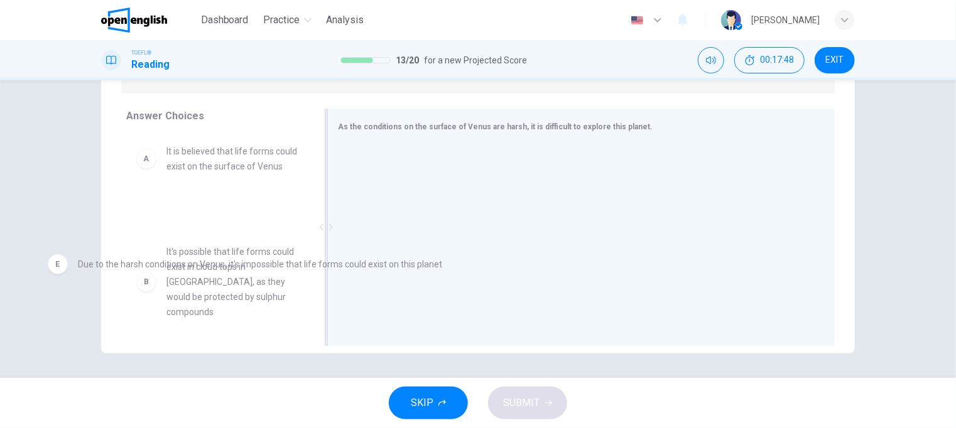
drag, startPoint x: 583, startPoint y: 170, endPoint x: 282, endPoint y: 271, distance: 317.5
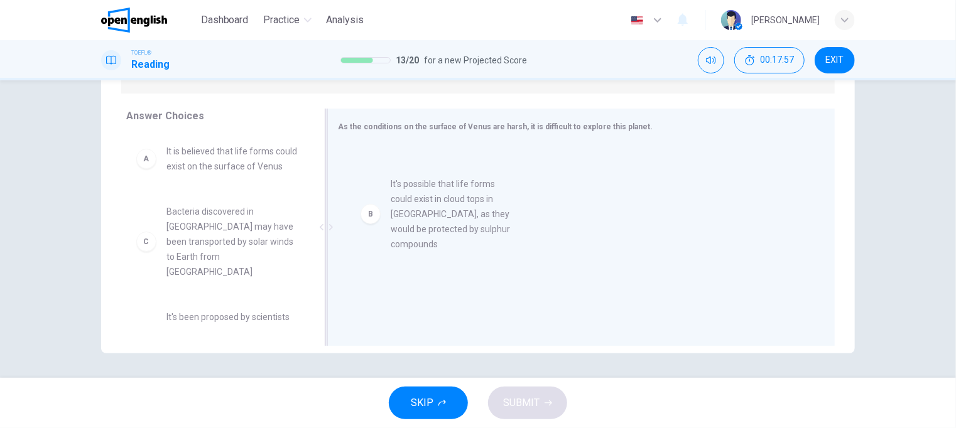
drag, startPoint x: 206, startPoint y: 256, endPoint x: 440, endPoint y: 213, distance: 237.6
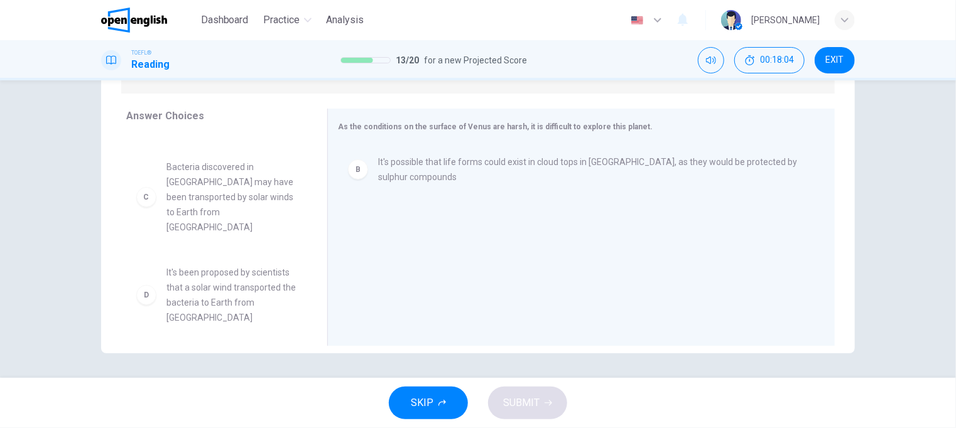
scroll to position [63, 0]
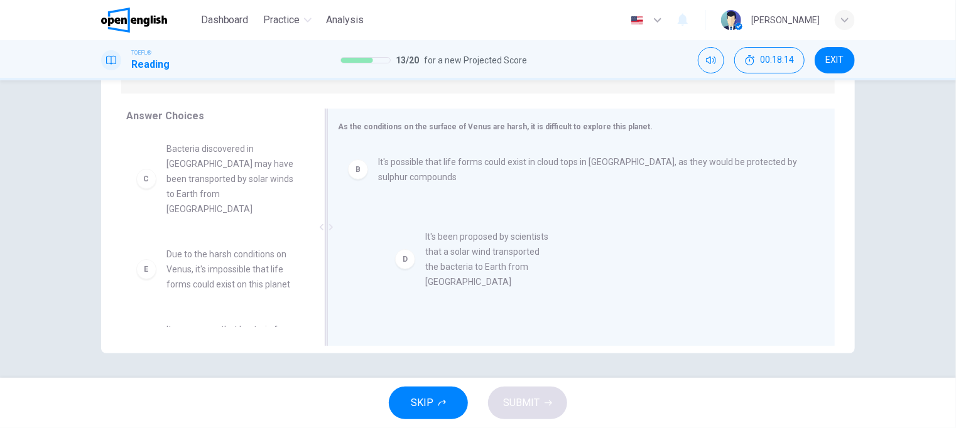
drag, startPoint x: 195, startPoint y: 266, endPoint x: 462, endPoint y: 250, distance: 267.5
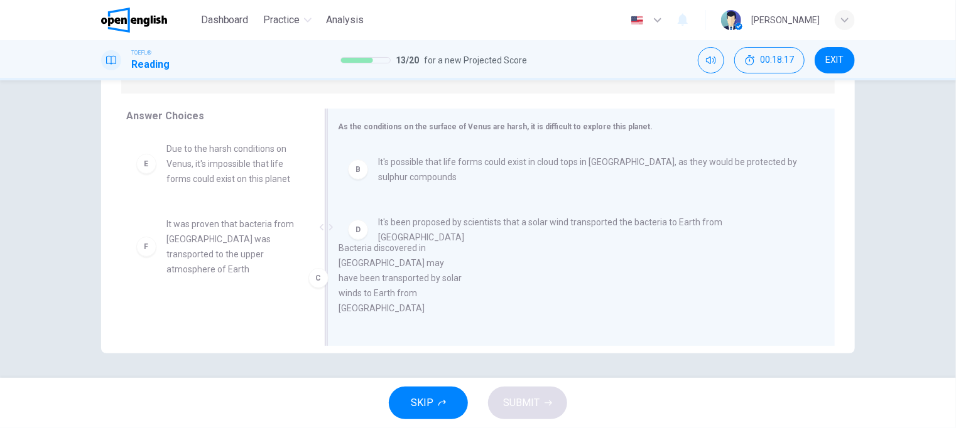
scroll to position [9, 0]
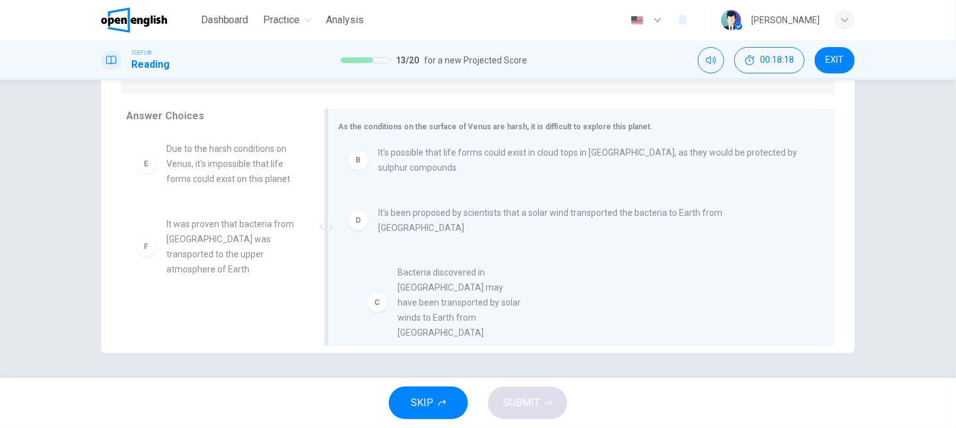
drag, startPoint x: 233, startPoint y: 184, endPoint x: 472, endPoint y: 296, distance: 264.2
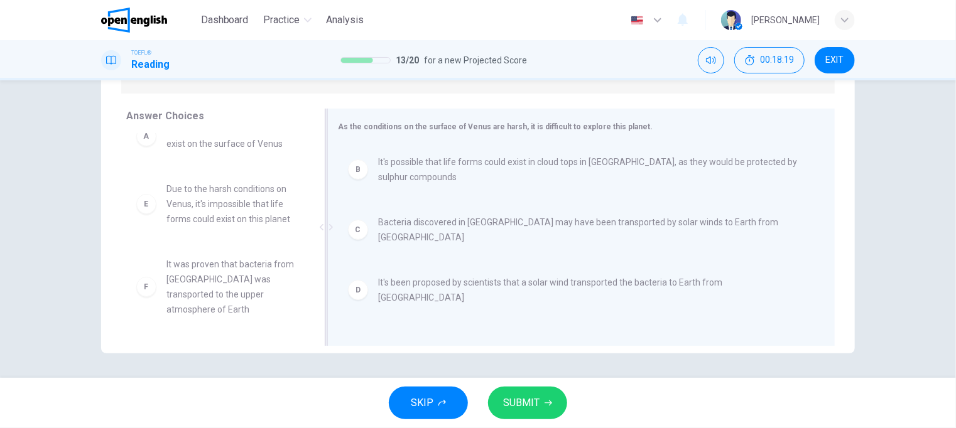
scroll to position [23, 0]
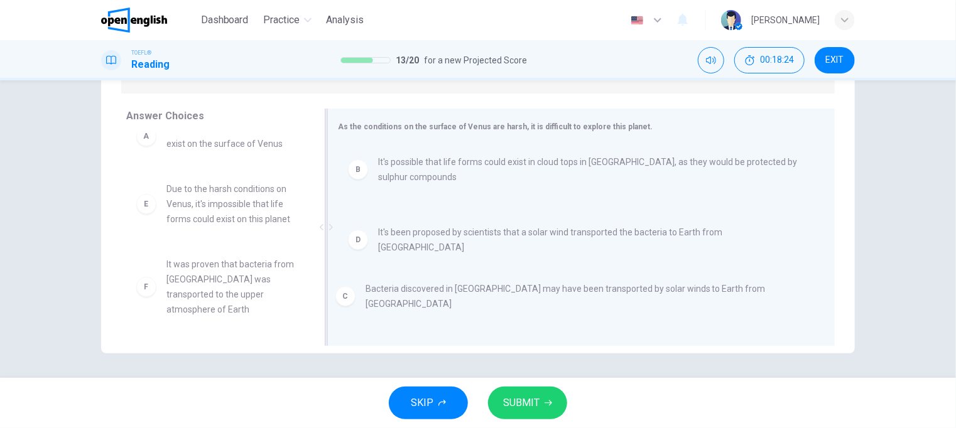
drag, startPoint x: 442, startPoint y: 226, endPoint x: 432, endPoint y: 297, distance: 71.7
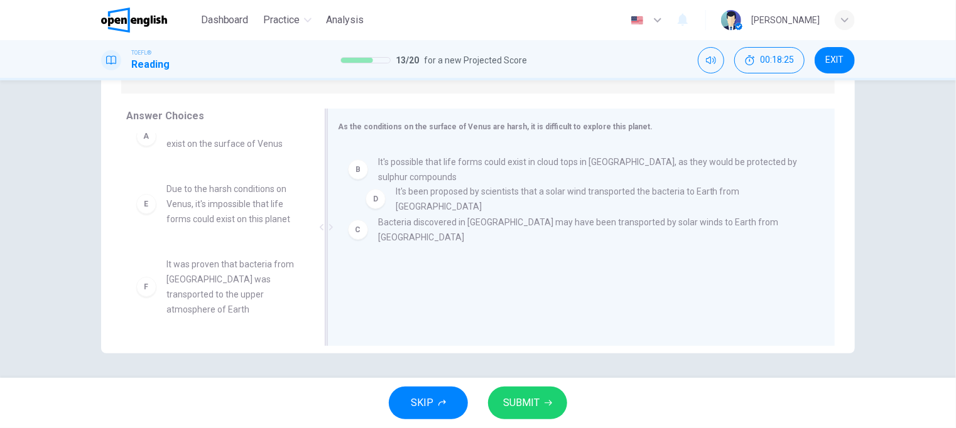
drag, startPoint x: 425, startPoint y: 278, endPoint x: 445, endPoint y: 192, distance: 89.1
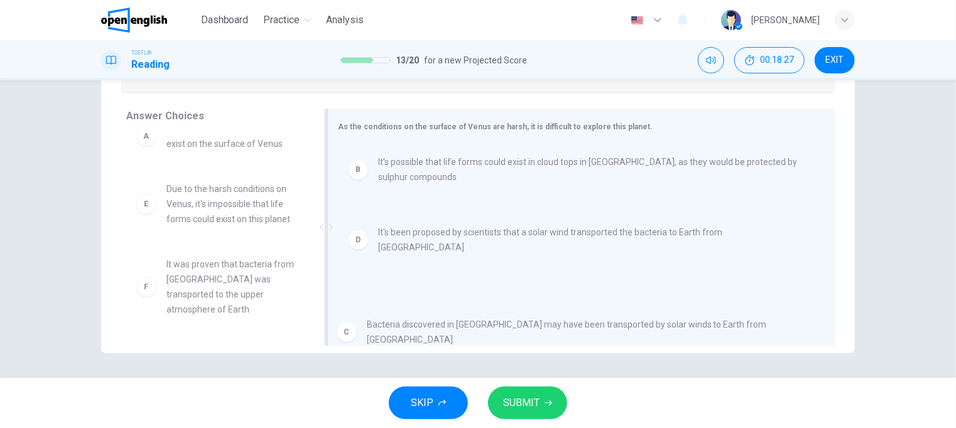
drag, startPoint x: 421, startPoint y: 223, endPoint x: 412, endPoint y: 332, distance: 109.0
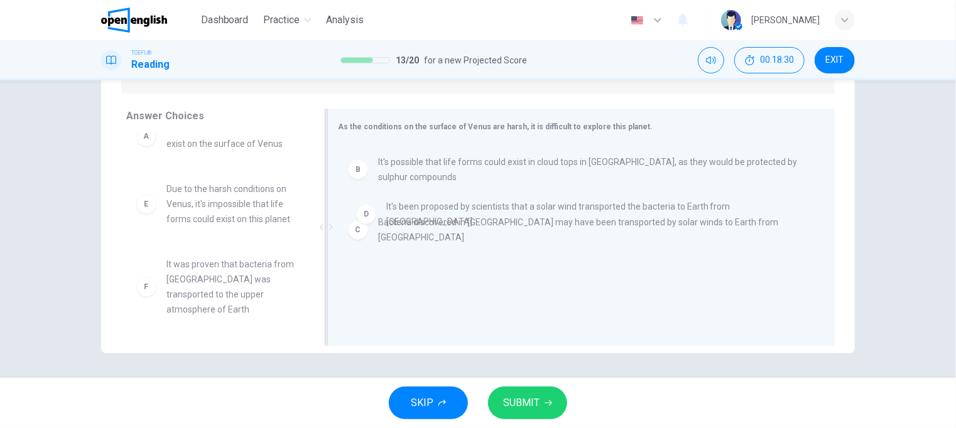
drag, startPoint x: 408, startPoint y: 276, endPoint x: 422, endPoint y: 200, distance: 77.2
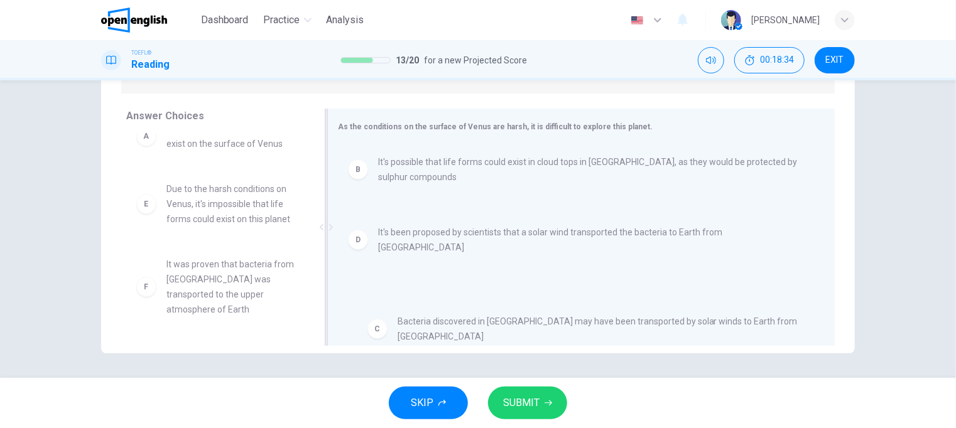
drag, startPoint x: 399, startPoint y: 223, endPoint x: 422, endPoint y: 327, distance: 106.7
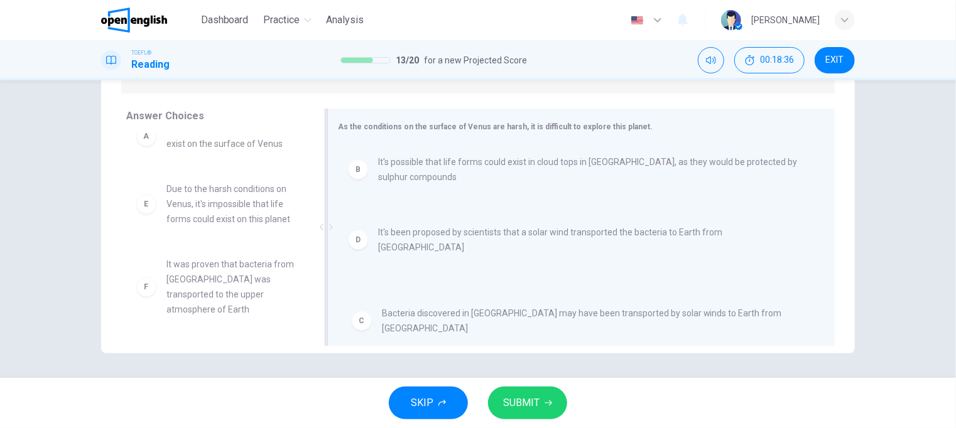
drag, startPoint x: 438, startPoint y: 227, endPoint x: 445, endPoint y: 323, distance: 95.7
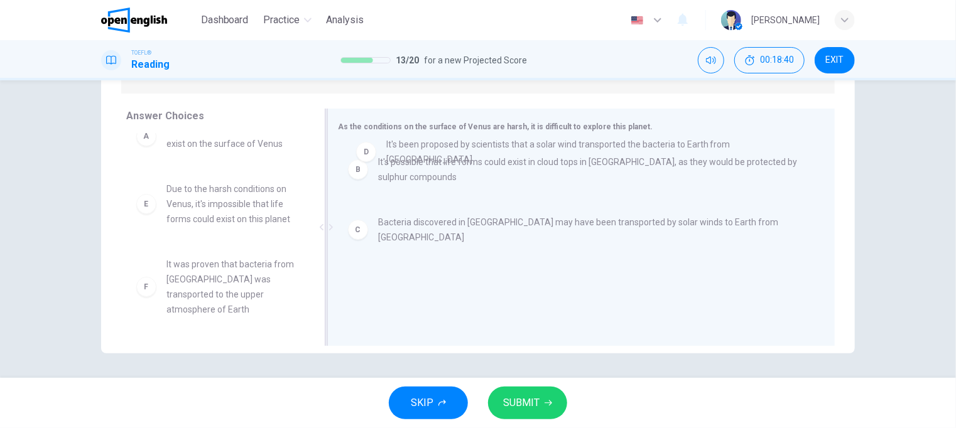
drag, startPoint x: 409, startPoint y: 278, endPoint x: 420, endPoint y: 146, distance: 133.0
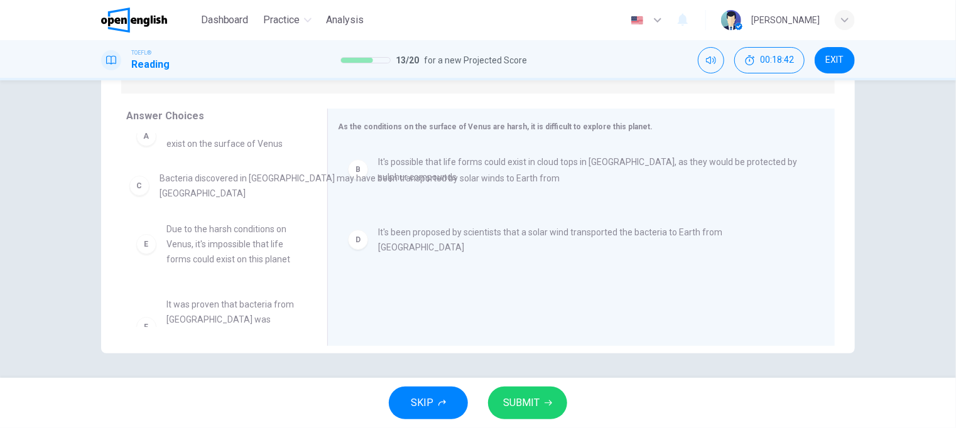
scroll to position [20, 0]
drag, startPoint x: 384, startPoint y: 227, endPoint x: 164, endPoint y: 184, distance: 224.7
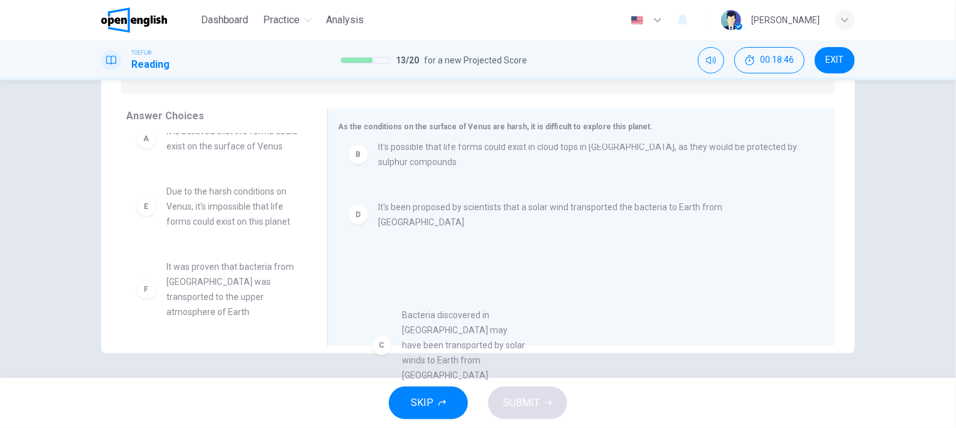
scroll to position [15, 0]
drag, startPoint x: 177, startPoint y: 231, endPoint x: 437, endPoint y: 344, distance: 283.4
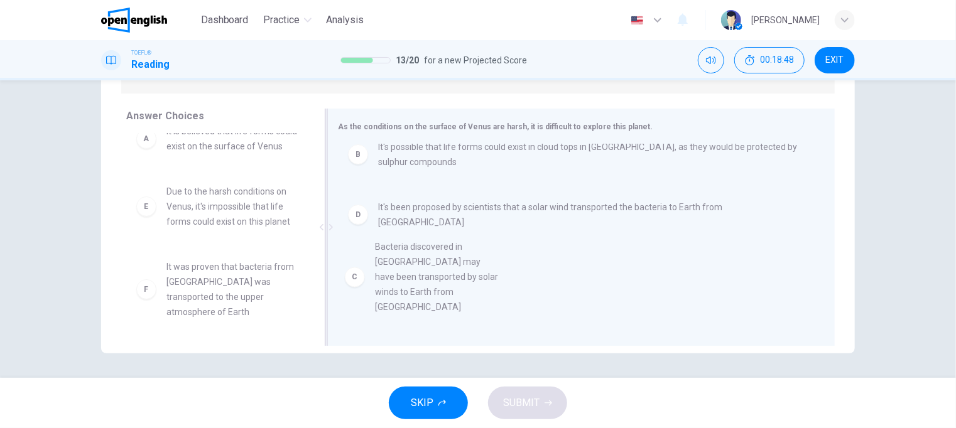
scroll to position [0, 0]
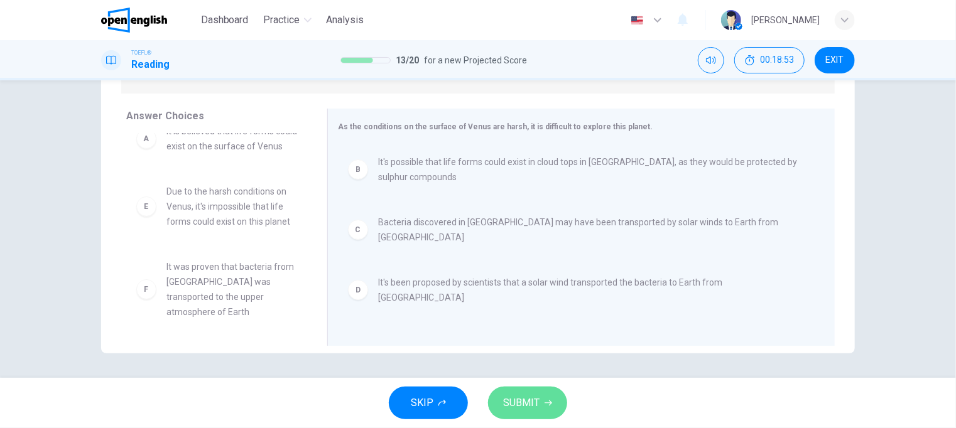
click at [557, 401] on button "SUBMIT" at bounding box center [527, 403] width 79 height 33
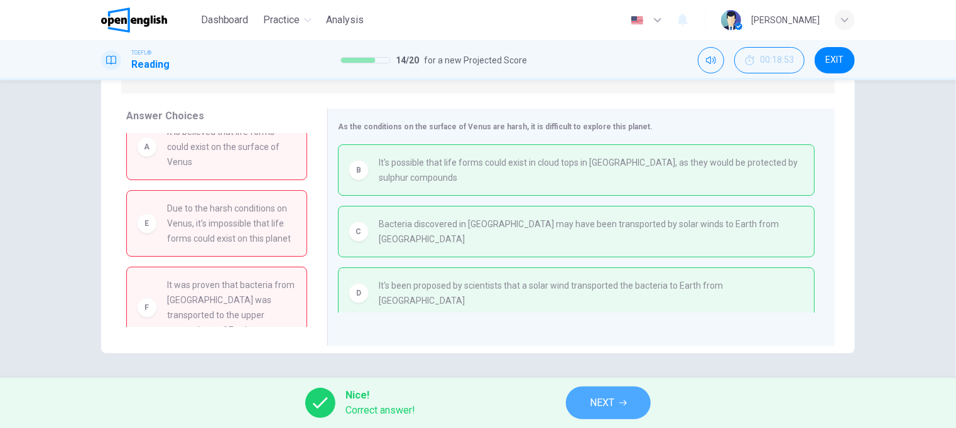
click at [613, 406] on span "NEXT" at bounding box center [602, 404] width 25 height 18
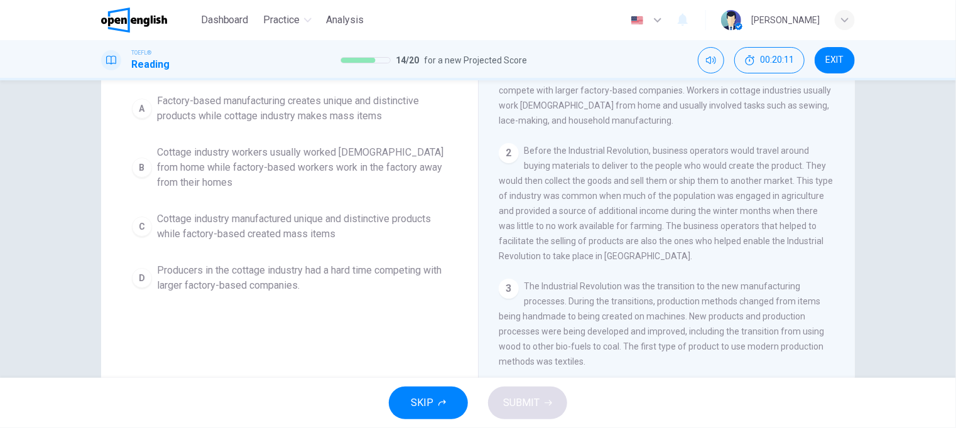
scroll to position [126, 0]
click at [245, 275] on span "Producers in the cottage industry had a hard time competing with larger factory…" at bounding box center [302, 276] width 290 height 30
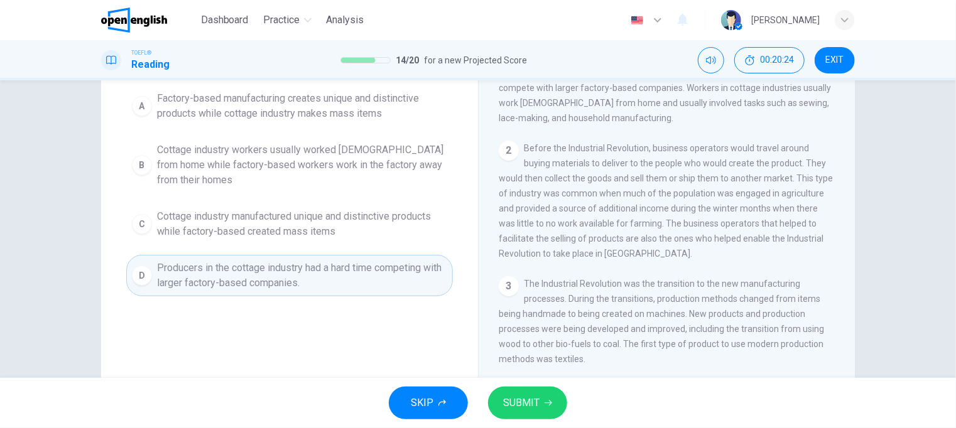
click at [543, 407] on button "SUBMIT" at bounding box center [527, 403] width 79 height 33
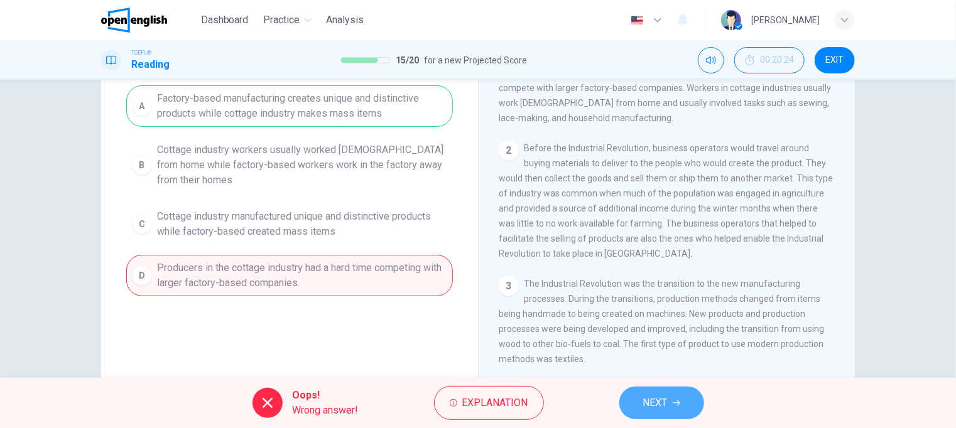
click at [667, 400] on span "NEXT" at bounding box center [655, 404] width 25 height 18
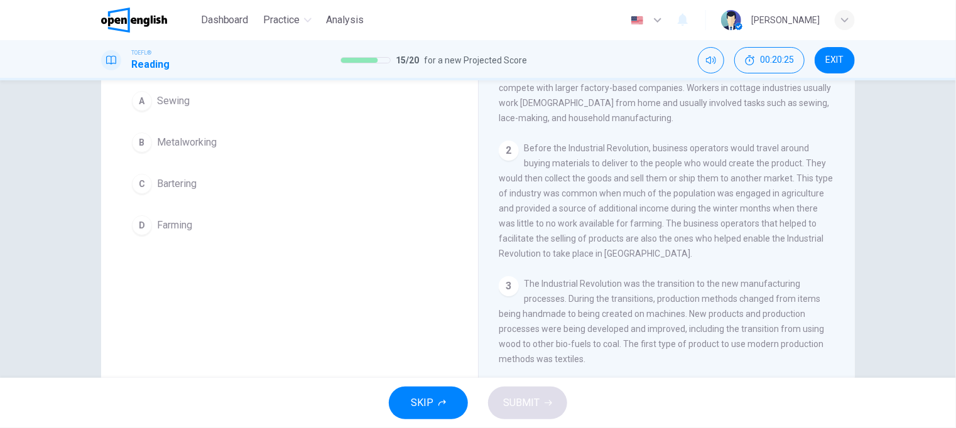
scroll to position [63, 0]
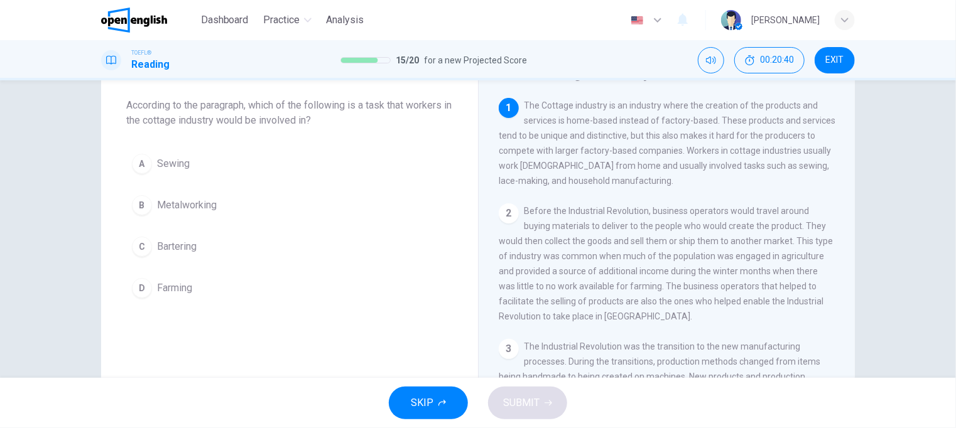
click at [171, 167] on span "Sewing" at bounding box center [173, 163] width 33 height 15
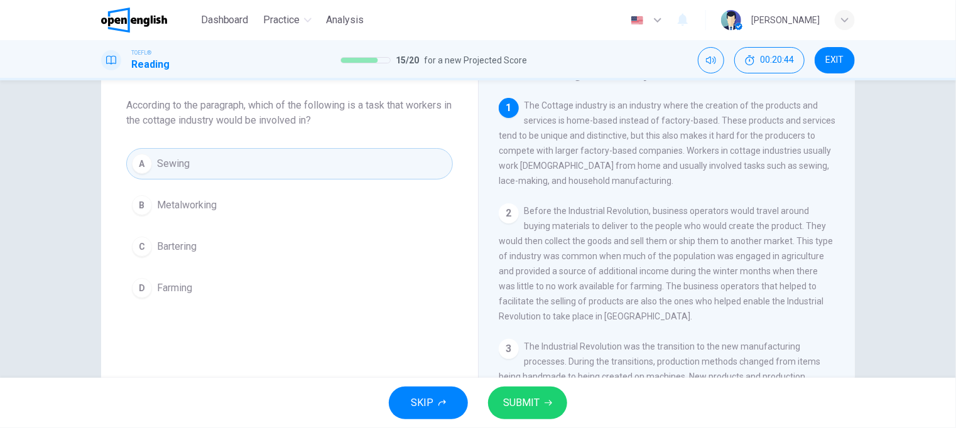
click at [528, 400] on span "SUBMIT" at bounding box center [521, 404] width 36 height 18
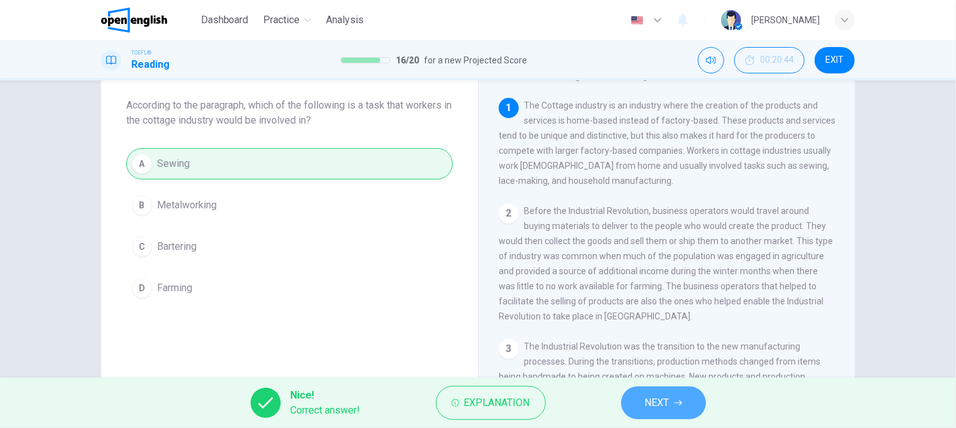
click at [665, 408] on span "NEXT" at bounding box center [657, 404] width 25 height 18
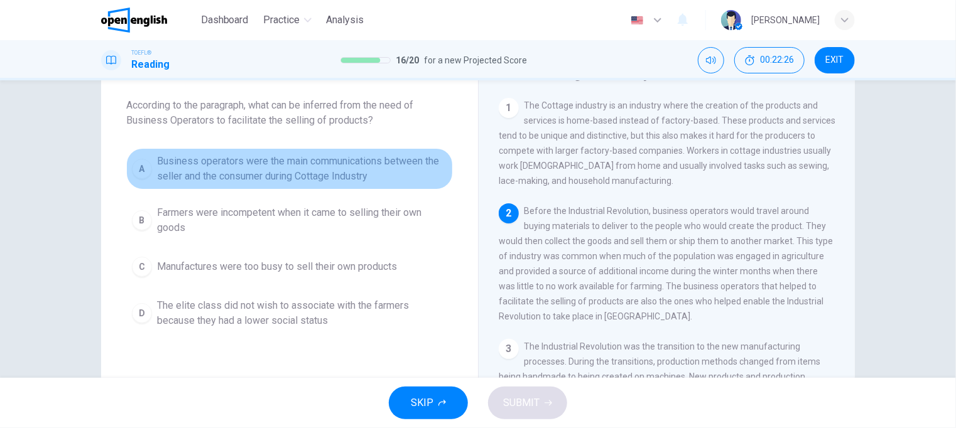
click at [304, 166] on span "Business operators were the main communications between the seller and the cons…" at bounding box center [302, 169] width 290 height 30
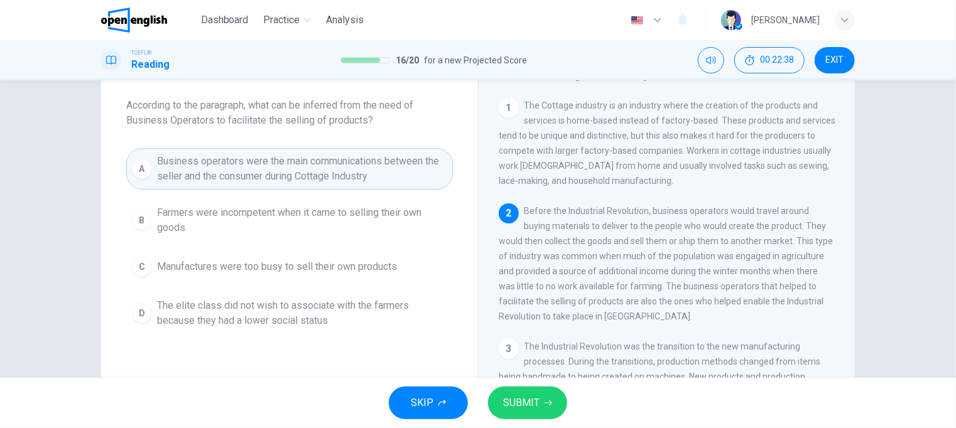
click at [541, 407] on button "SUBMIT" at bounding box center [527, 403] width 79 height 33
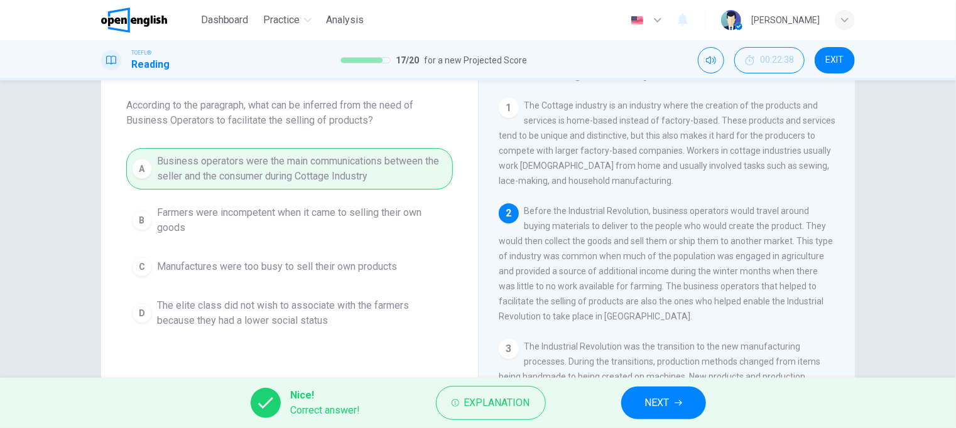
drag, startPoint x: 643, startPoint y: 401, endPoint x: 619, endPoint y: 372, distance: 38.0
click at [643, 402] on button "NEXT" at bounding box center [663, 403] width 85 height 33
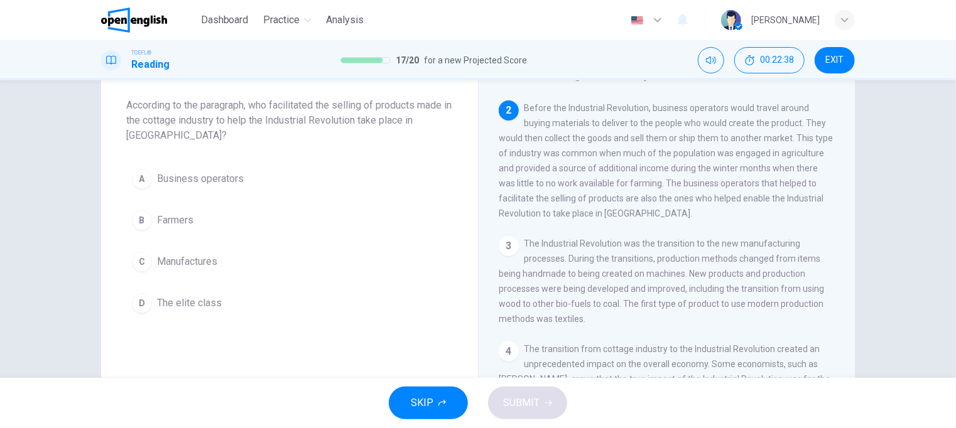
scroll to position [108, 0]
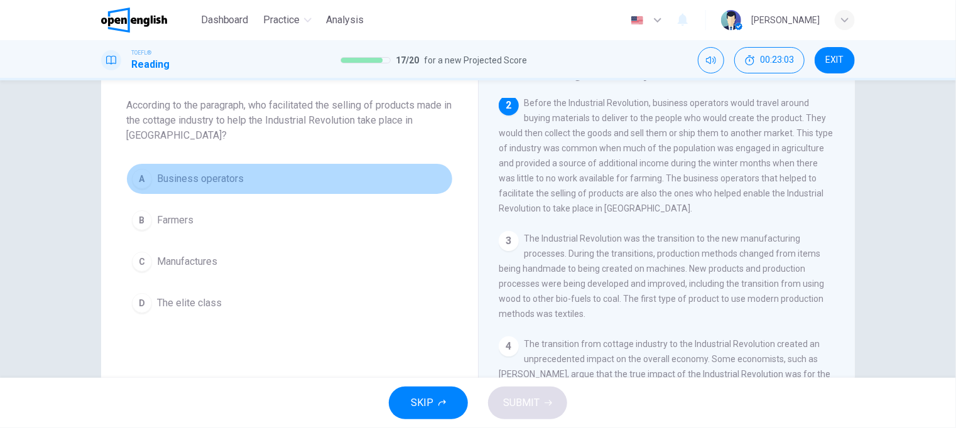
click at [171, 177] on span "Business operators" at bounding box center [200, 179] width 87 height 15
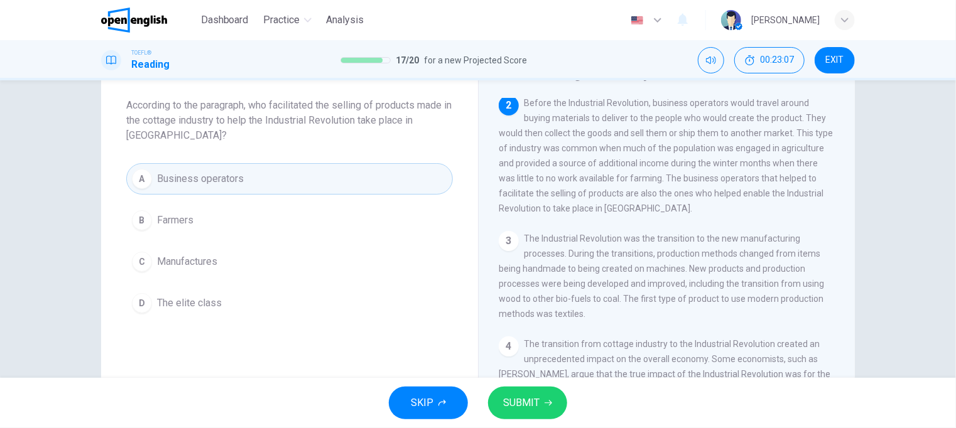
click at [546, 408] on button "SUBMIT" at bounding box center [527, 403] width 79 height 33
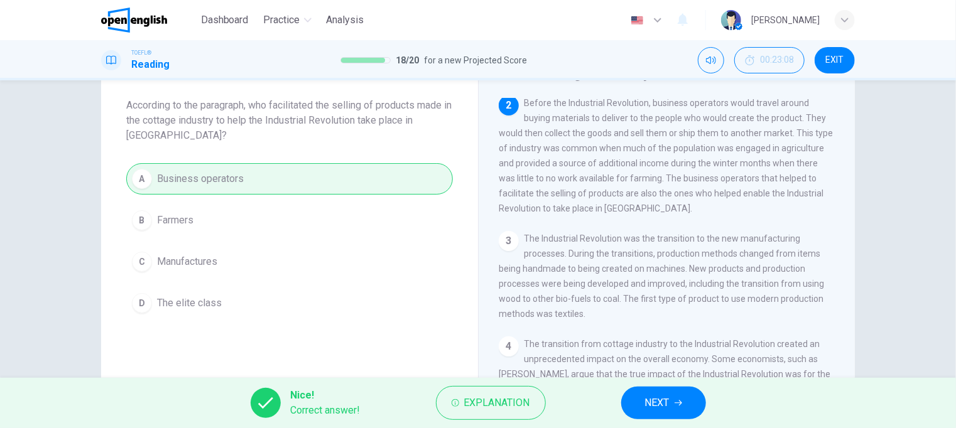
click at [685, 407] on button "NEXT" at bounding box center [663, 403] width 85 height 33
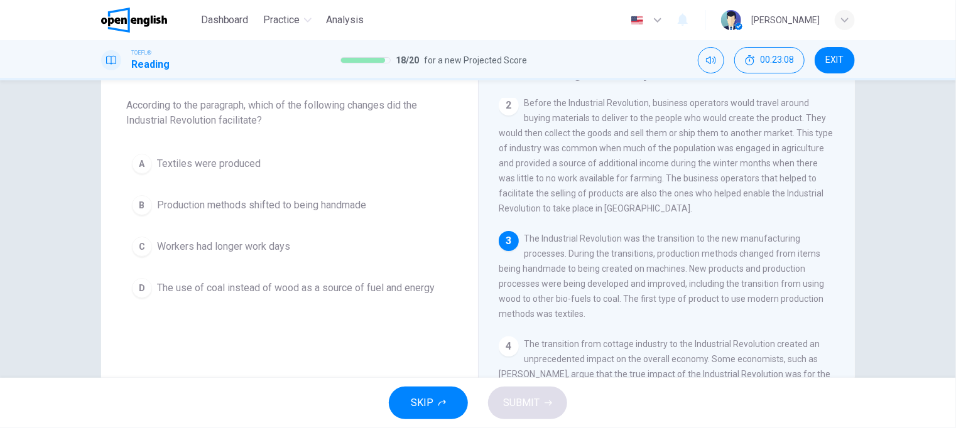
scroll to position [106, 0]
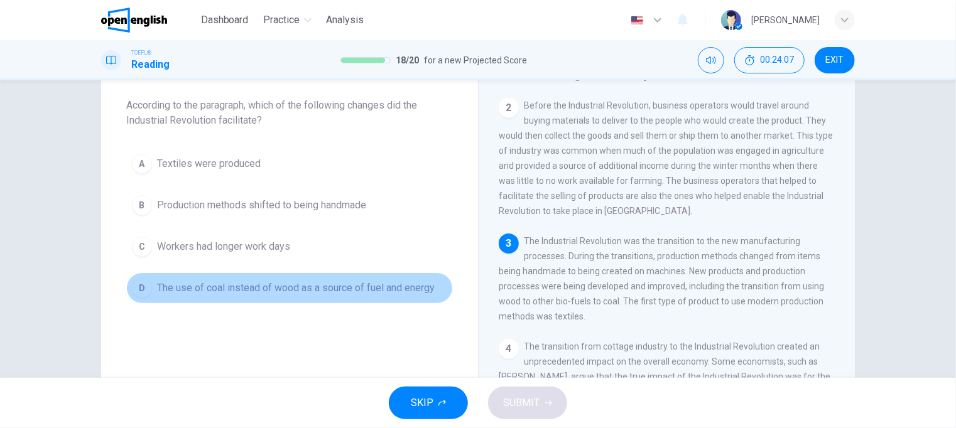
click at [254, 293] on span "The use of coal instead of wood as a source of fuel and energy" at bounding box center [296, 288] width 278 height 15
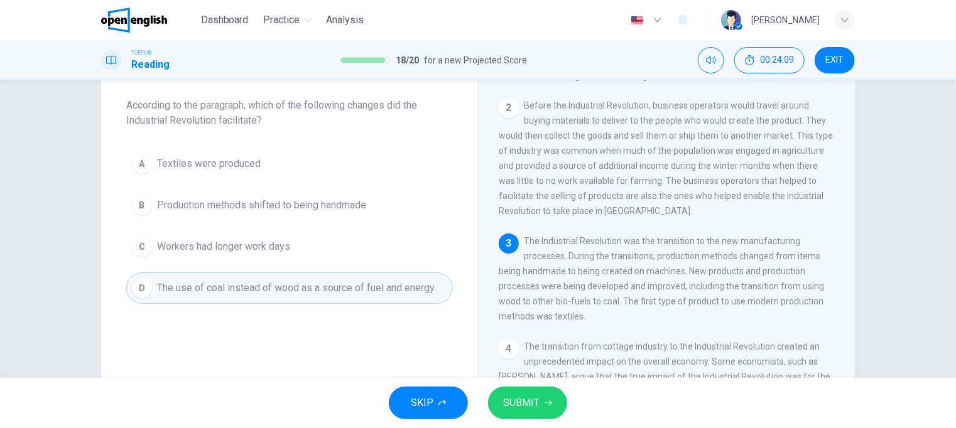
click at [550, 401] on icon "button" at bounding box center [549, 404] width 8 height 6
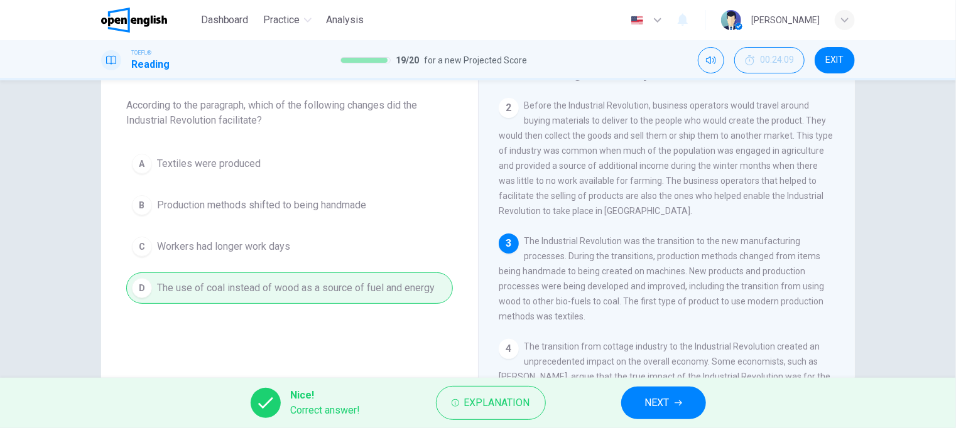
click at [653, 408] on span "NEXT" at bounding box center [657, 404] width 25 height 18
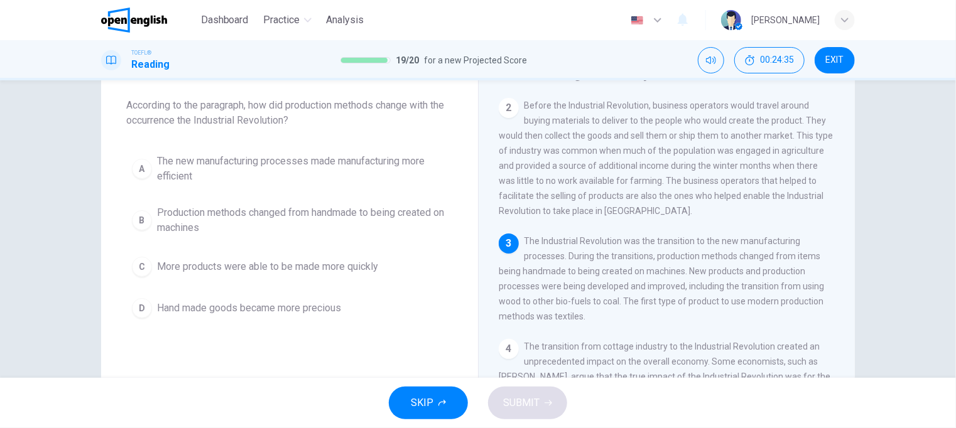
click at [226, 226] on span "Production methods changed from handmade to being created on machines" at bounding box center [302, 220] width 290 height 30
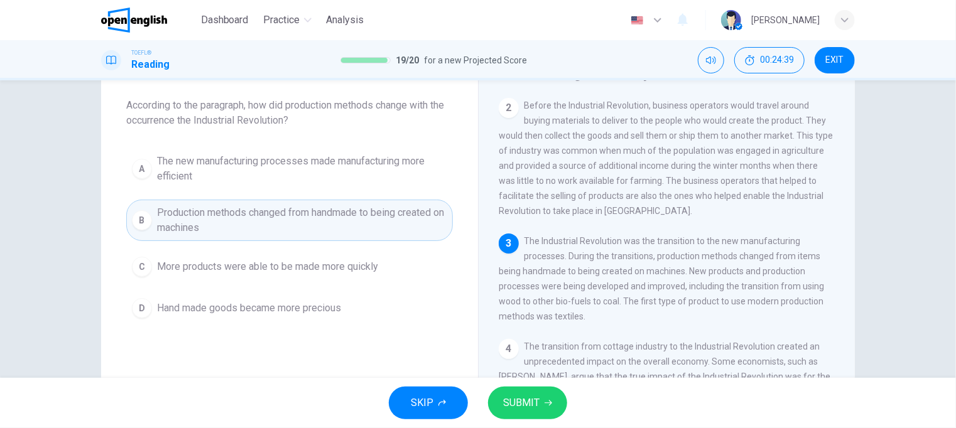
click at [532, 403] on span "SUBMIT" at bounding box center [521, 404] width 36 height 18
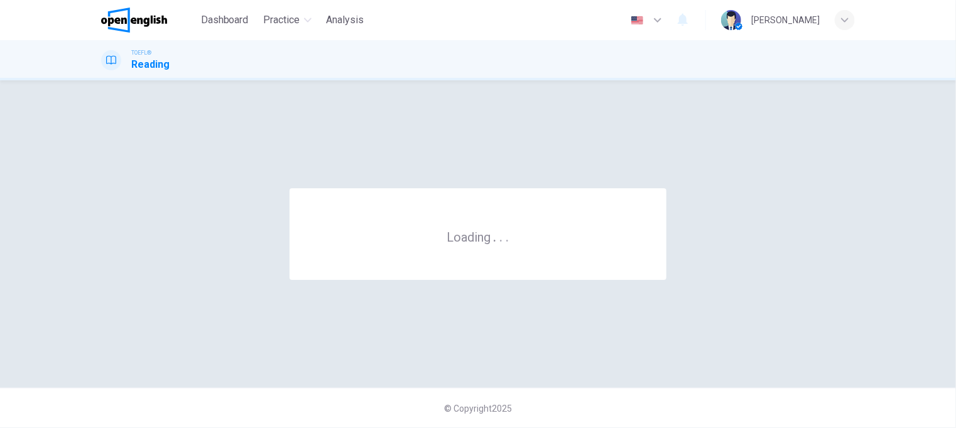
scroll to position [0, 0]
